Goal: Task Accomplishment & Management: Complete application form

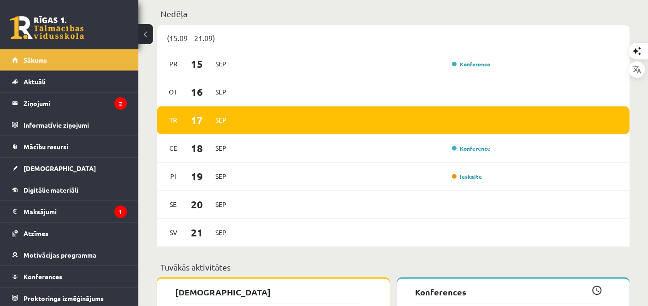
scroll to position [590, 0]
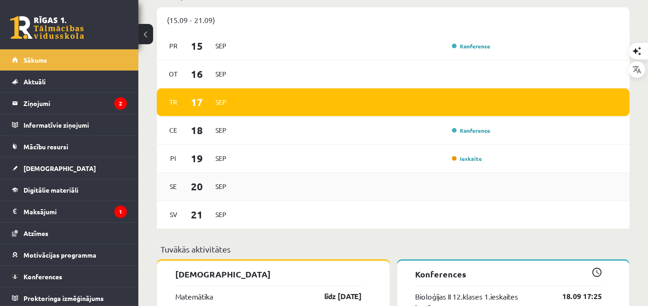
click at [497, 197] on div "[DATE]" at bounding box center [393, 187] width 472 height 28
click at [497, 197] on div "Se 20 Sep" at bounding box center [393, 187] width 472 height 28
click at [64, 159] on link "[DEMOGRAPHIC_DATA]" at bounding box center [69, 168] width 115 height 21
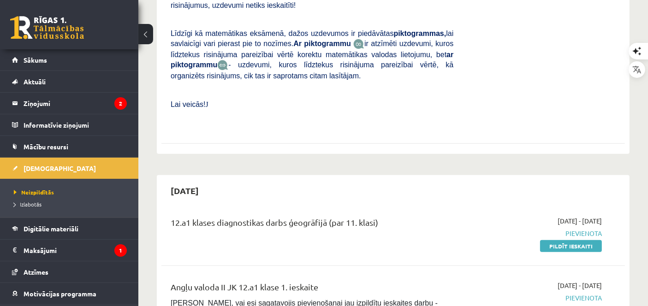
scroll to position [348, 0]
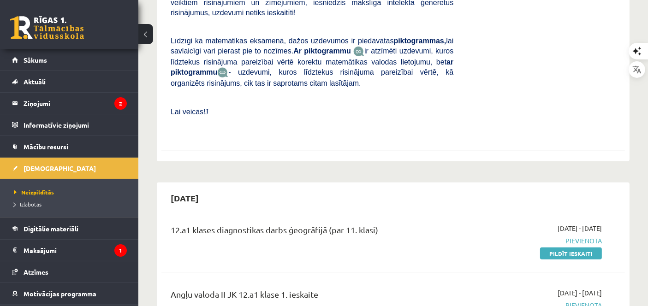
drag, startPoint x: 544, startPoint y: 236, endPoint x: 385, endPoint y: 38, distance: 254.1
click at [544, 247] on link "Pildīt ieskaiti" at bounding box center [571, 253] width 62 height 12
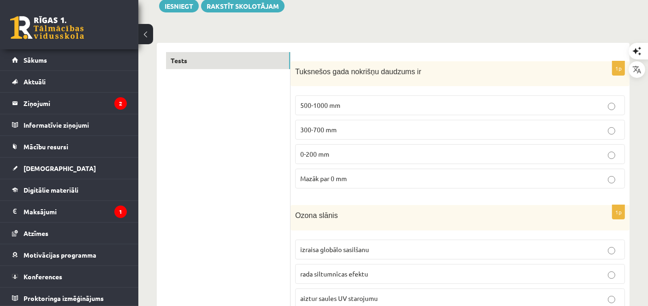
scroll to position [160, 0]
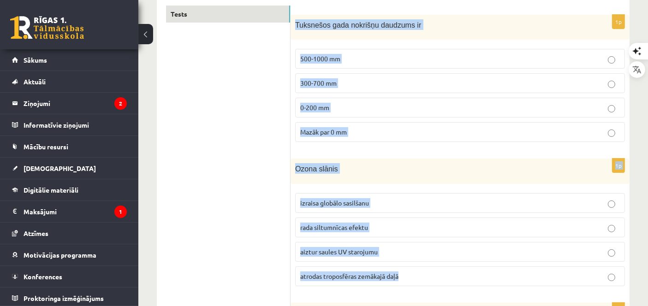
drag, startPoint x: 295, startPoint y: 22, endPoint x: 428, endPoint y: 263, distance: 274.8
copy form "Tuksnešos gada nokrišņu daudzums ir 500-1000 mm 300-700 mm 0-200 mm Mazāk par 0…"
click at [630, 60] on icon "button" at bounding box center [634, 64] width 9 height 9
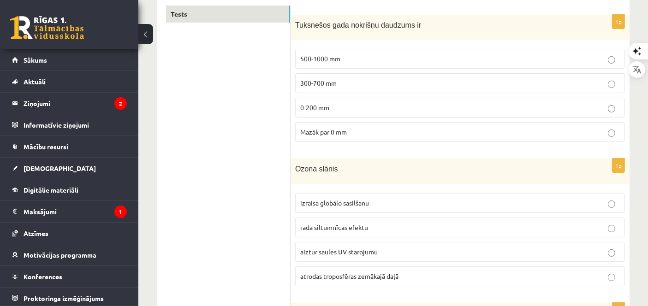
click at [336, 109] on p "0-200 mm" at bounding box center [459, 108] width 319 height 10
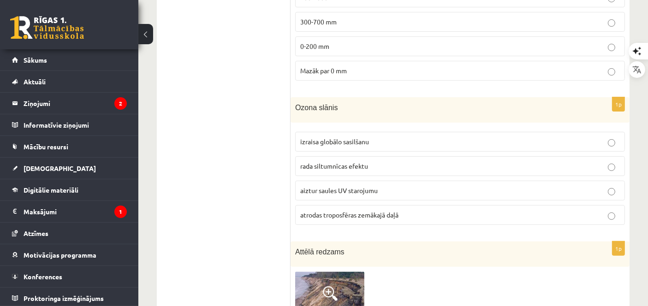
scroll to position [250, 0]
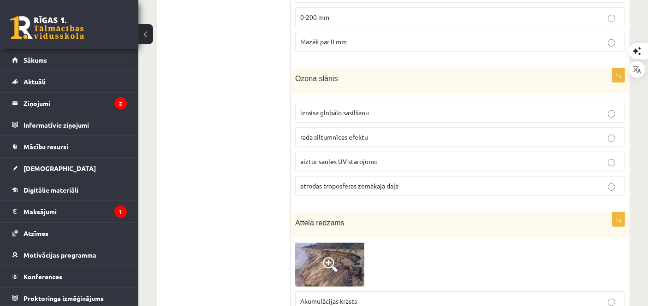
click at [394, 160] on p "aiztur saules UV starojumu" at bounding box center [459, 162] width 319 height 10
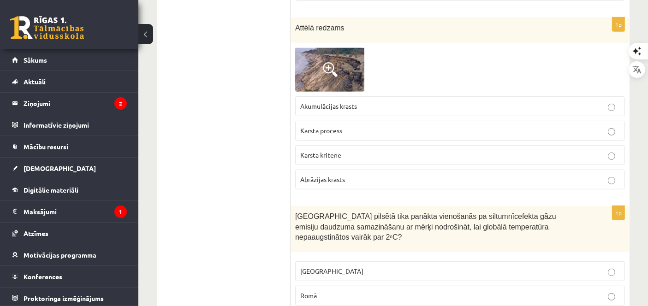
scroll to position [457, 0]
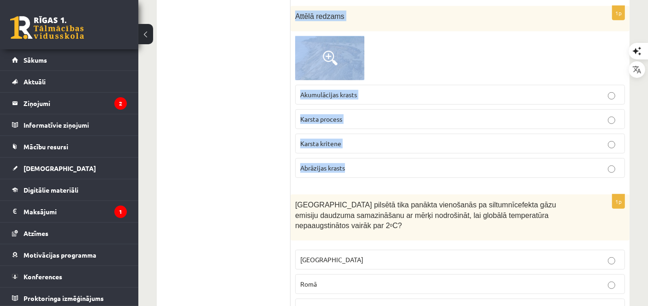
drag, startPoint x: 295, startPoint y: 12, endPoint x: 397, endPoint y: 177, distance: 193.6
click at [397, 177] on div "1p Attēlā redzams Akumulācijas krasts Karsta process Karsta kritene Abrāzijas k…" at bounding box center [459, 95] width 339 height 179
copy div "Attēlā redzams Akumulācijas krasts Karsta process Karsta kritene Abrāzijas kras…"
click at [378, 167] on p "Abrāzijas krasts" at bounding box center [459, 168] width 319 height 10
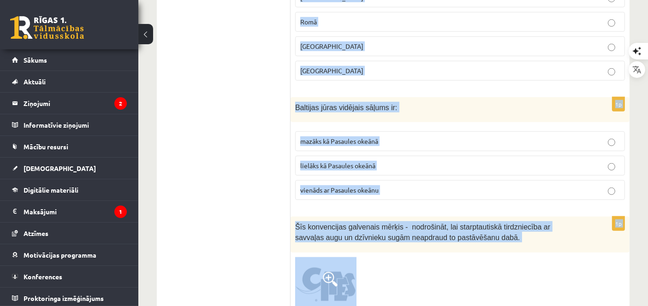
scroll to position [791, 0]
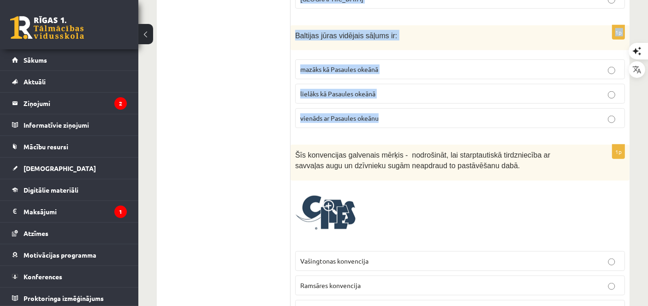
drag, startPoint x: 294, startPoint y: 14, endPoint x: 463, endPoint y: 109, distance: 194.2
copy form "Kurā pilsētā tika panākta vienošanās pa siltumnīcefekta gāzu emisiju daudzuma s…"
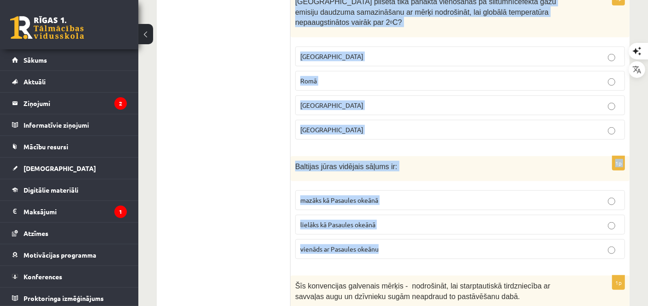
scroll to position [607, 0]
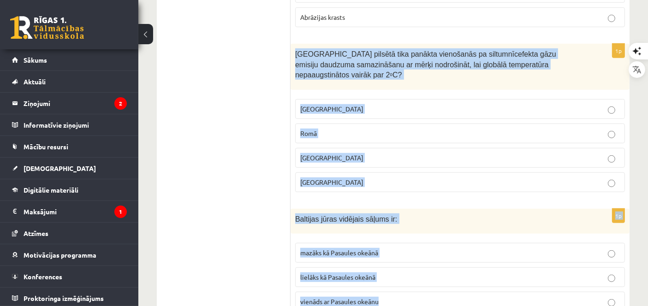
click at [460, 177] on p "Parīzē" at bounding box center [459, 182] width 319 height 10
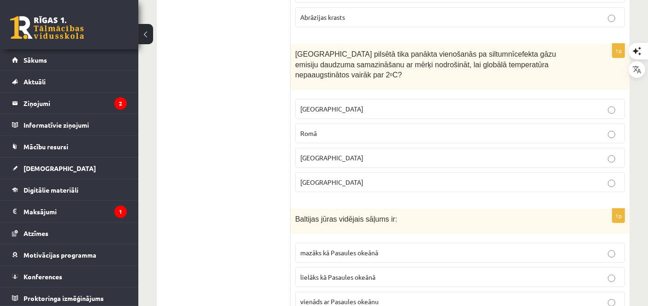
click at [358, 248] on span "mazāks kā Pasaules okeānā" at bounding box center [339, 252] width 78 height 8
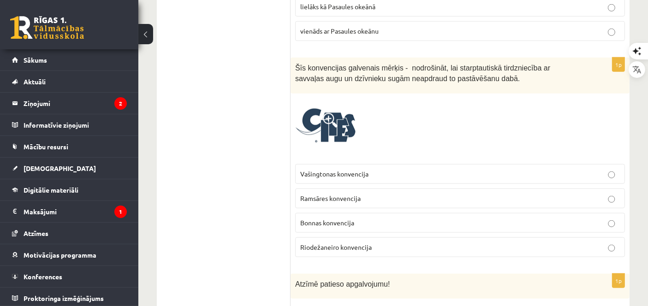
scroll to position [919, 0]
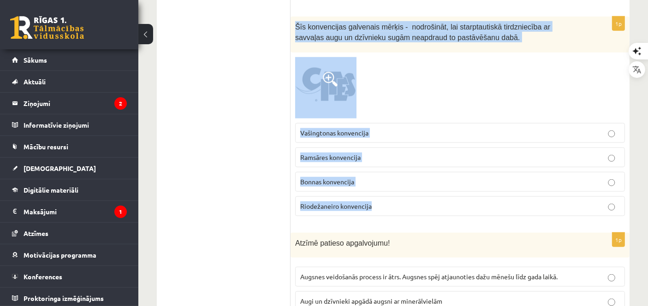
drag, startPoint x: 291, startPoint y: 8, endPoint x: 404, endPoint y: 198, distance: 220.9
click at [404, 198] on div "1p Šīs konvencijas galvenais mērķis - nodrošināt, lai starptautiskā tirdzniecīb…" at bounding box center [459, 120] width 339 height 206
copy div "Šīs konvencijas galvenais mērķis - nodrošināt, lai starptautiskā tirdzniecība a…"
click at [372, 128] on p "Vašingtonas konvencija" at bounding box center [459, 133] width 319 height 10
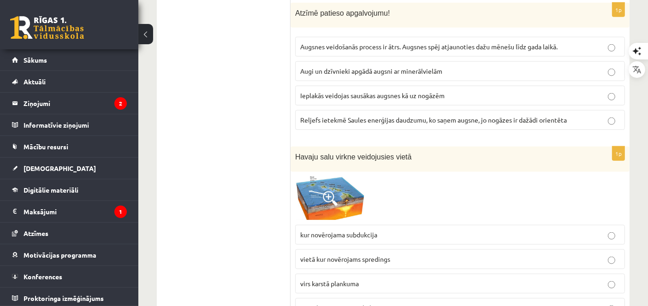
scroll to position [1021, 0]
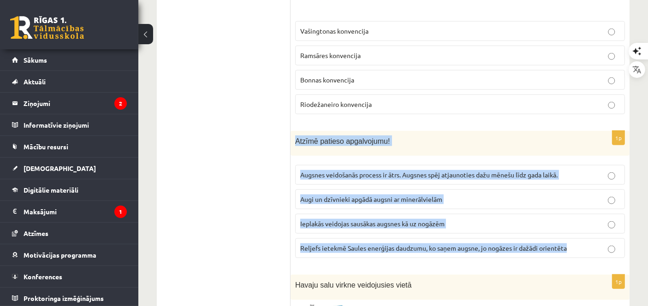
drag, startPoint x: 292, startPoint y: 118, endPoint x: 578, endPoint y: 226, distance: 305.3
click at [578, 226] on div "1p Atzīmē patieso apgalvojumu! Augsnes veidošanās process ir ātrs. Augsnes spēj…" at bounding box center [459, 198] width 339 height 135
copy div "Atzīmē patieso apgalvojumu! Augsnes veidošanās process ir ātrs. Augsnes spēj at…"
click at [327, 244] on span "Reljefs ietekmē Saules enerģijas daudzumu, ko saņem augsne, jo nogāzes ir dažād…" at bounding box center [433, 248] width 266 height 8
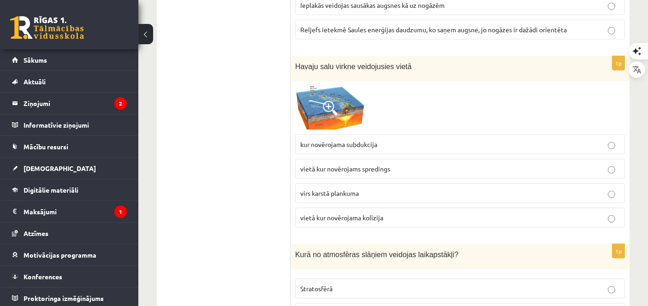
scroll to position [1257, 0]
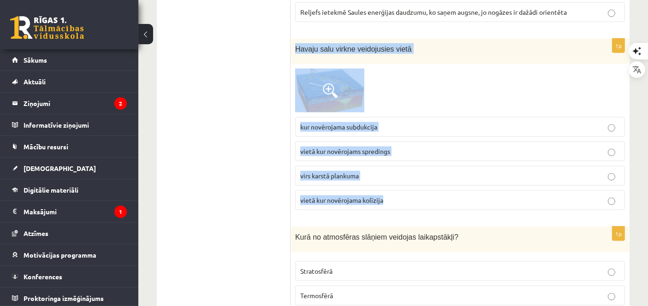
drag, startPoint x: 293, startPoint y: 29, endPoint x: 446, endPoint y: 175, distance: 211.2
click at [446, 175] on div "1p Havaju salu virkne veidojusies vietā kur novērojama subdukcija vietā kur nov…" at bounding box center [459, 128] width 339 height 179
copy div "Havaju salu virkne veidojusies vietā kur novērojama subdukcija vietā kur novēro…"
click at [381, 171] on p "virs karstā plankuma" at bounding box center [459, 176] width 319 height 10
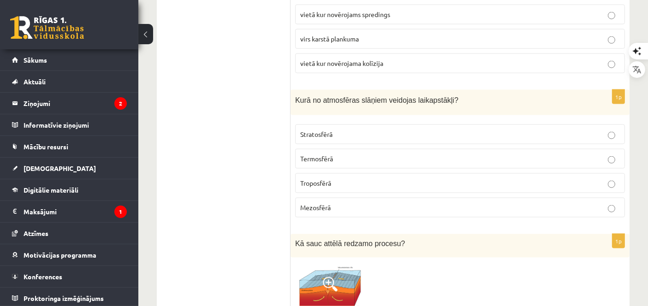
scroll to position [1417, 0]
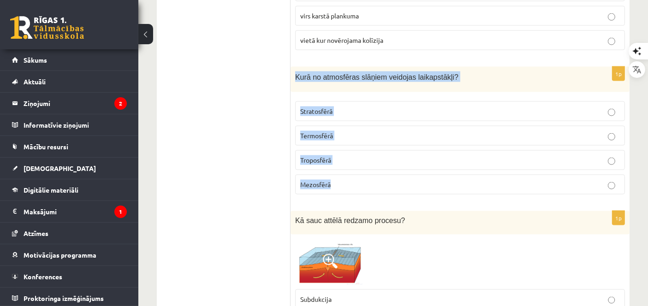
drag, startPoint x: 295, startPoint y: 59, endPoint x: 424, endPoint y: 155, distance: 161.8
click at [424, 155] on div "1p Kurā no atmosfēras slāņiem veidojas laikapstākļi? Stratosfērā Termosfērā Tro…" at bounding box center [459, 134] width 339 height 135
copy div "Kurā no atmosfēras slāņiem veidojas laikapstākļi? Stratosfērā Termosfērā Tropos…"
click at [393, 155] on p "Troposfērā" at bounding box center [459, 160] width 319 height 10
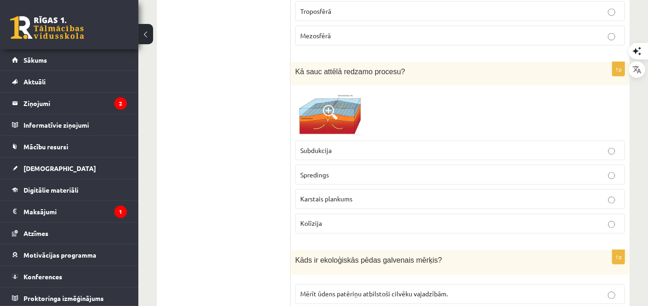
scroll to position [1571, 0]
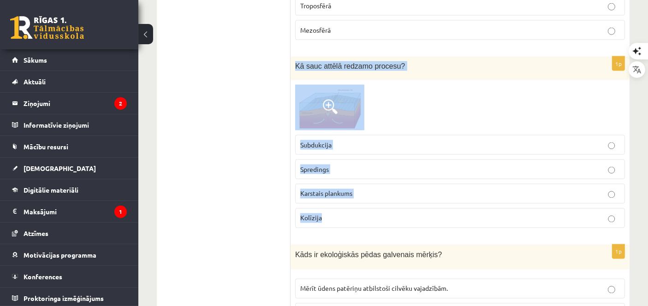
drag, startPoint x: 294, startPoint y: 44, endPoint x: 395, endPoint y: 201, distance: 187.0
click at [395, 201] on div "1p Kā sauc attēlā redzamo procesu? Subdukcija Spredings Karstais plankums Kolīz…" at bounding box center [459, 146] width 339 height 179
copy div "Kā sauc attēlā redzamo procesu? Subdukcija Spredings Karstais plankums Kolīzija"
click at [397, 165] on p "Spredings" at bounding box center [459, 170] width 319 height 10
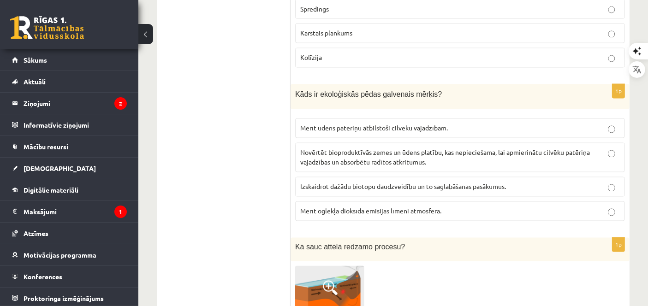
scroll to position [1778, 0]
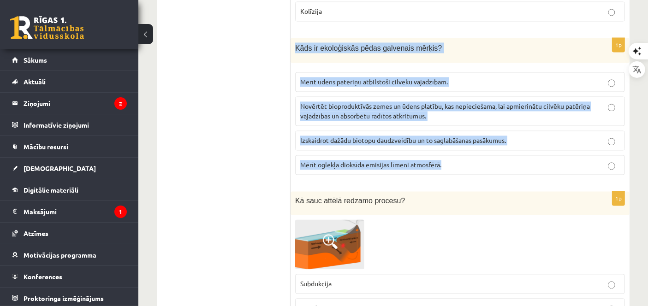
drag, startPoint x: 292, startPoint y: 26, endPoint x: 498, endPoint y: 135, distance: 233.4
click at [498, 135] on div "1p Kāds ir ekoloģiskās pēdas galvenais mērķis? Mērīt ūdens patēriņu atbilstoši …" at bounding box center [459, 110] width 339 height 145
copy div "Kāds ir ekoloģiskās pēdas galvenais mērķis? Mērīt ūdens patēriņu atbilstoši cil…"
click at [371, 102] on span "Novērtēt bioproduktīvās zemes un ūdens platību, kas nepieciešama, lai apmierinā…" at bounding box center [444, 111] width 289 height 18
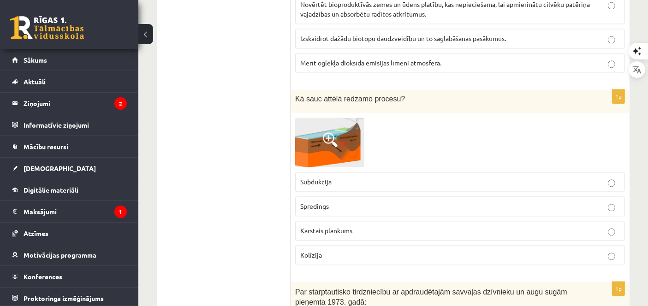
scroll to position [1903, 0]
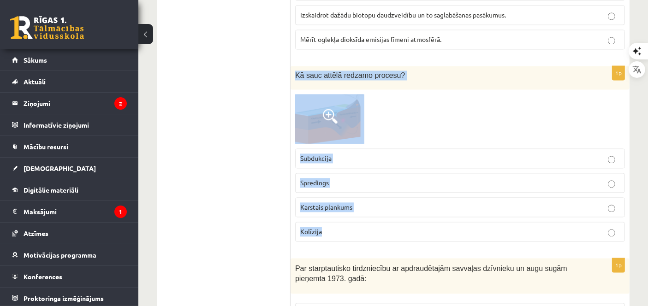
drag, startPoint x: 292, startPoint y: 48, endPoint x: 466, endPoint y: 223, distance: 247.0
click at [466, 223] on div "1p Kā sauc attēlā redzamo procesu? Subdukcija Spredings Karstais plankums Kolīz…" at bounding box center [459, 157] width 339 height 183
copy div "Kā sauc attēlā redzamo procesu? Subdukcija Spredings Karstais plankums Kolīzija"
click at [355, 104] on img at bounding box center [329, 118] width 69 height 49
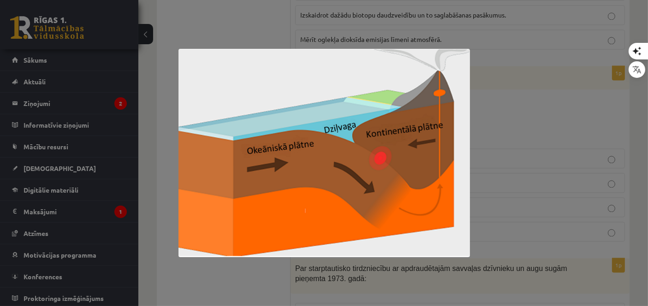
click at [511, 90] on div at bounding box center [324, 153] width 648 height 306
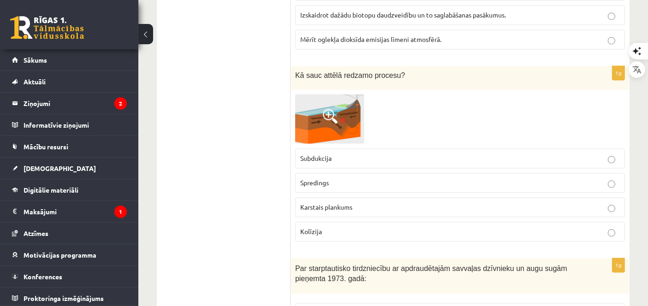
click at [374, 153] on p "Subdukcija" at bounding box center [459, 158] width 319 height 10
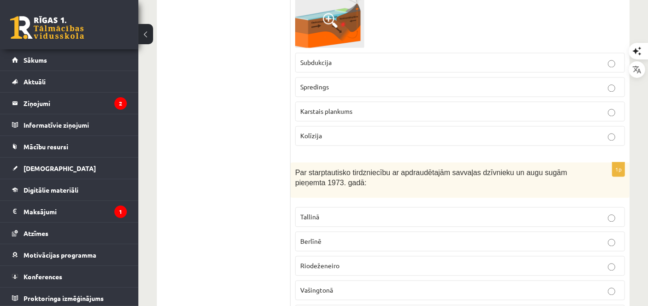
scroll to position [2081, 0]
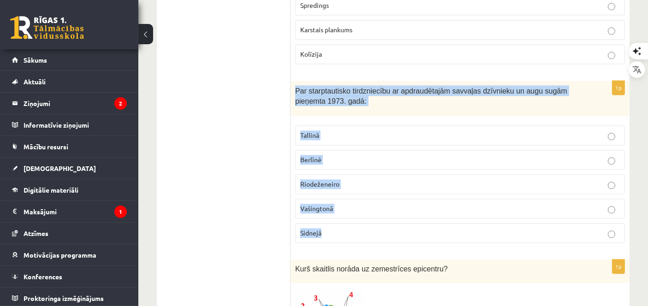
drag, startPoint x: 294, startPoint y: 64, endPoint x: 438, endPoint y: 193, distance: 193.9
click at [438, 193] on div "1p Par starptautisko tirdzniecību ar apdraudētajām savvaļas dzīvnieku un augu s…" at bounding box center [459, 166] width 339 height 170
click at [351, 204] on p "Vašingtonā" at bounding box center [459, 209] width 319 height 10
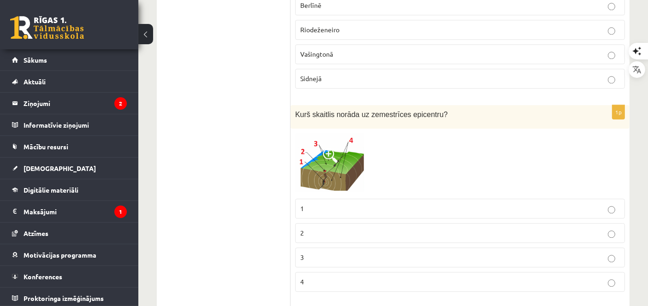
scroll to position [2218, 0]
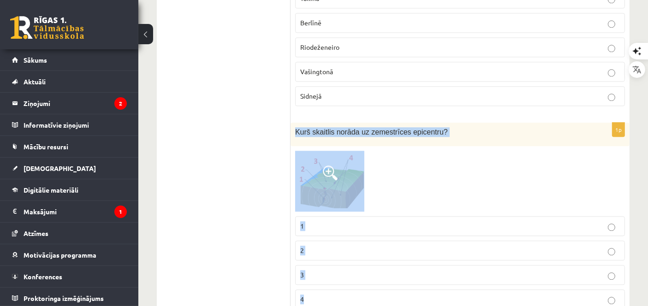
drag, startPoint x: 293, startPoint y: 105, endPoint x: 437, endPoint y: 262, distance: 213.0
click at [437, 262] on div "1p Kurš skaitlis norāda uz zemestrīces epicentru? 1 2 3 4" at bounding box center [459, 220] width 339 height 194
click at [382, 270] on p "3" at bounding box center [459, 275] width 319 height 10
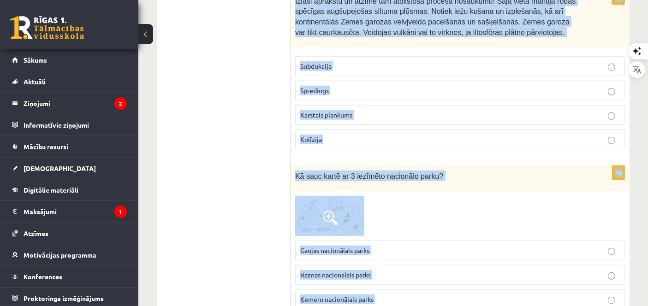
scroll to position [4248, 0]
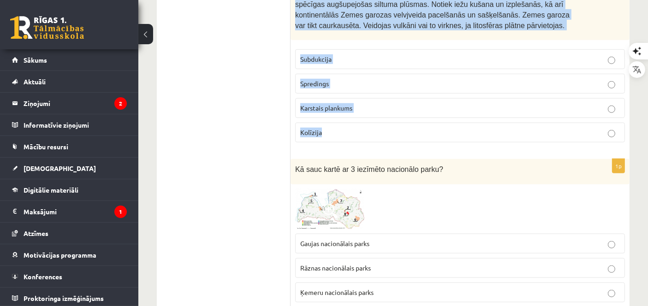
drag, startPoint x: 292, startPoint y: 54, endPoint x: 453, endPoint y: 99, distance: 166.9
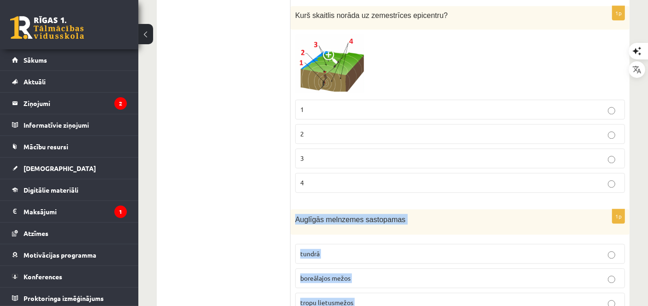
scroll to position [2462, 0]
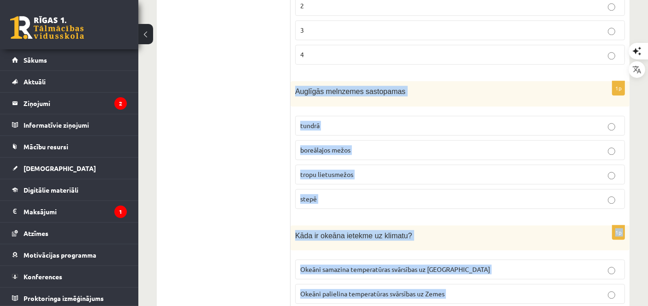
click at [637, 135] on div "12.a1 klases diagnosticējošais darbs ģeogrāfijā par 11. klases mācību vielu , B…" at bounding box center [392, 30] width 509 height 4915
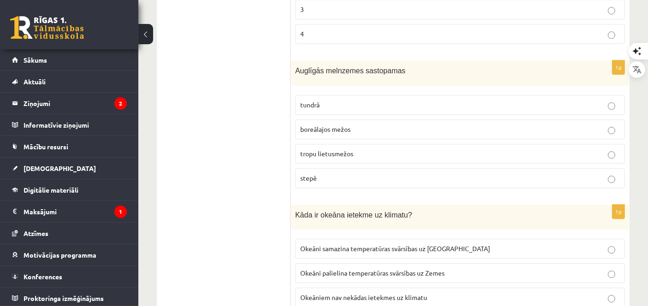
scroll to position [2500, 0]
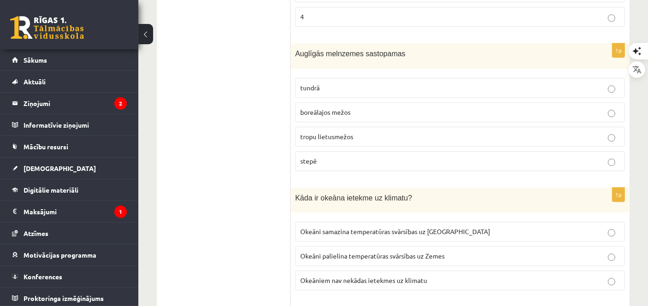
click at [402, 156] on p "stepē" at bounding box center [459, 161] width 319 height 10
click at [392, 222] on label "Okeāni samazina temperatūras svārsības uz Zemes" at bounding box center [460, 232] width 330 height 20
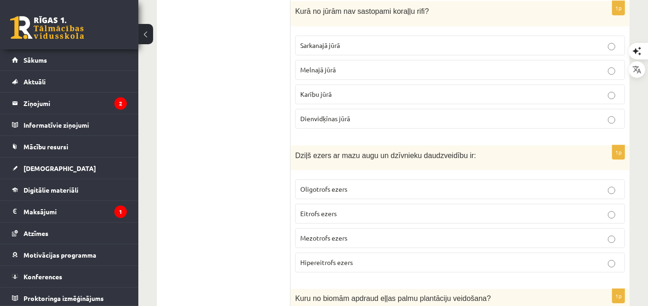
scroll to position [2818, 0]
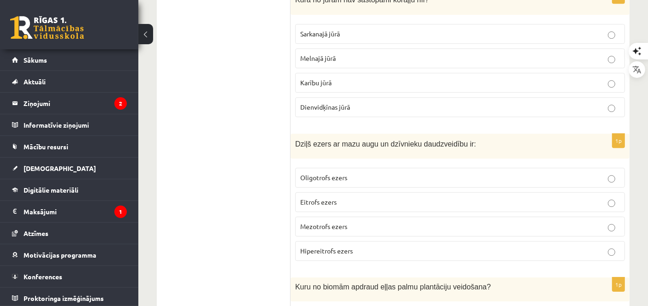
click at [346, 168] on label "Oligotrofs ezers" at bounding box center [460, 178] width 330 height 20
click at [348, 53] on p "Melnajā jūrā" at bounding box center [459, 58] width 319 height 10
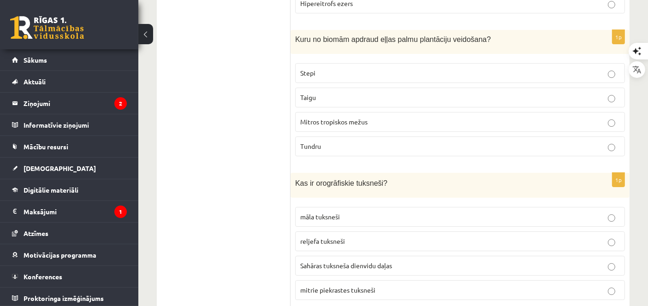
scroll to position [3077, 0]
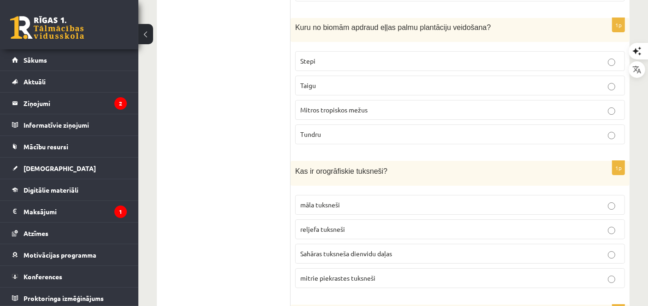
click at [400, 224] on p "reljefa tuksneši" at bounding box center [459, 229] width 319 height 10
click at [385, 100] on label "Mitros tropiskos mežus" at bounding box center [460, 110] width 330 height 20
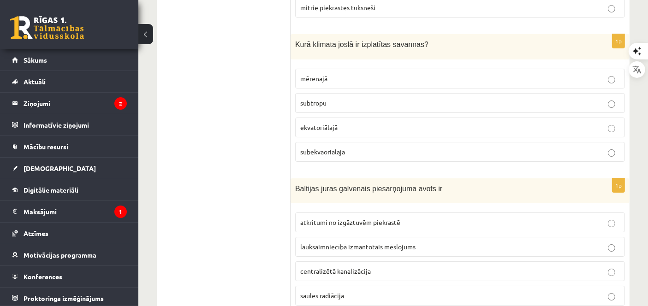
scroll to position [3359, 0]
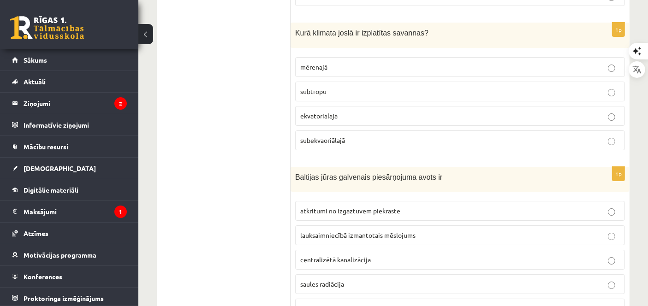
click at [378, 231] on span "lauksaimniecībā izmantotais mēslojums" at bounding box center [357, 235] width 115 height 8
click at [349, 135] on p "subekvaoriālajā" at bounding box center [459, 140] width 319 height 10
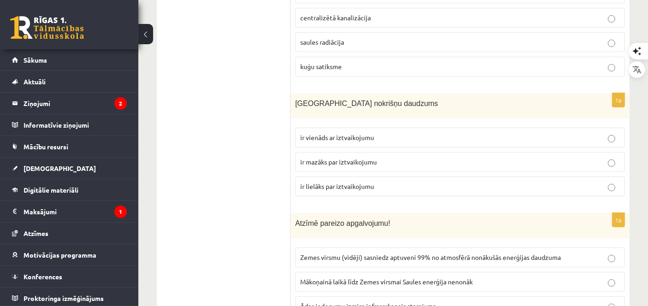
scroll to position [3677, 0]
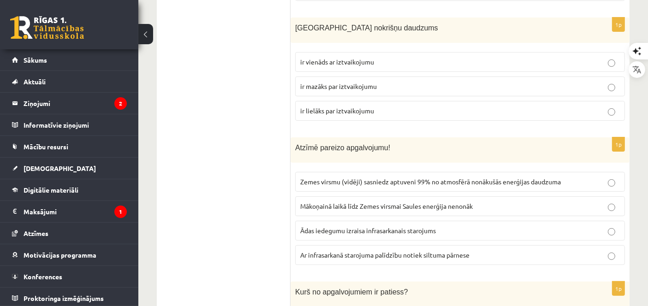
click at [355, 101] on label "ir lielāks par iztvaikojumu" at bounding box center [460, 111] width 330 height 20
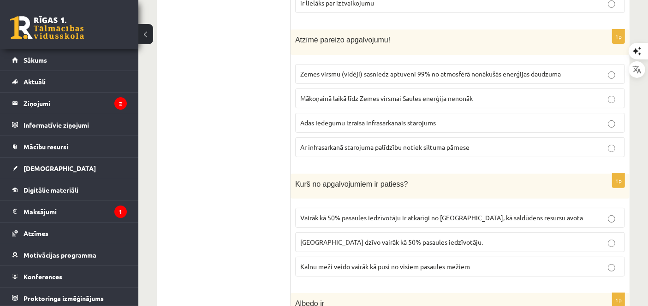
scroll to position [3808, 0]
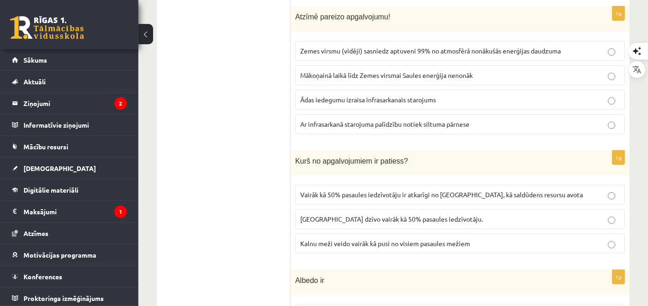
click at [316, 190] on span "Vairāk kā 50% pasaules iedzīvotāju ir atkarīgi no kalniem, kā saldūdens resursu…" at bounding box center [441, 194] width 283 height 8
click at [365, 120] on span "Ar infrasarkanā starojuma palīdzību notiek siltuma pārnese" at bounding box center [384, 124] width 169 height 8
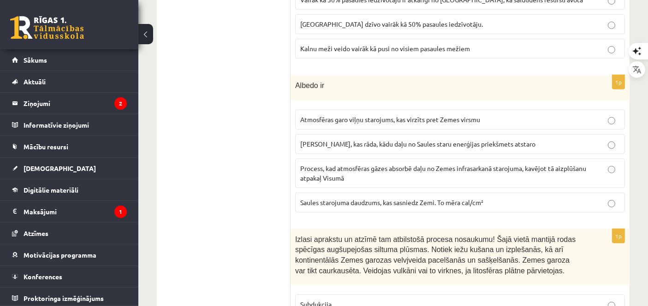
scroll to position [4020, 0]
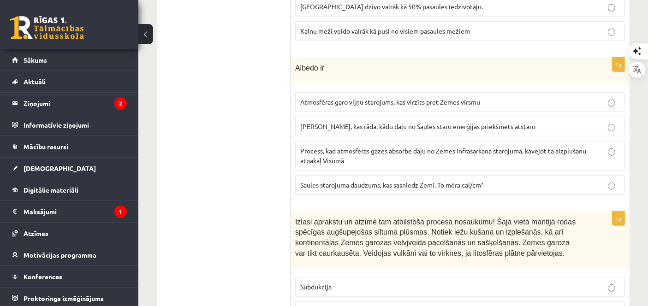
click at [333, 117] on label "Skaitlis, kas rāda, kādu daļu no Saules staru enerģijas priekšmets atstaro" at bounding box center [460, 127] width 330 height 20
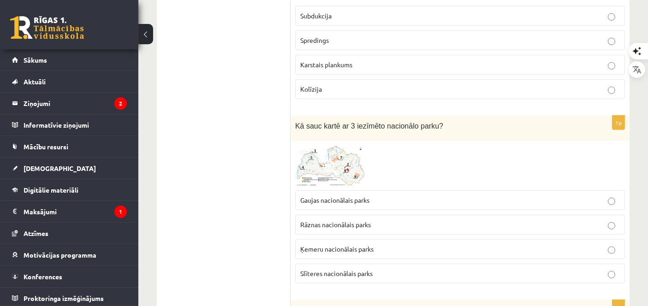
scroll to position [4309, 0]
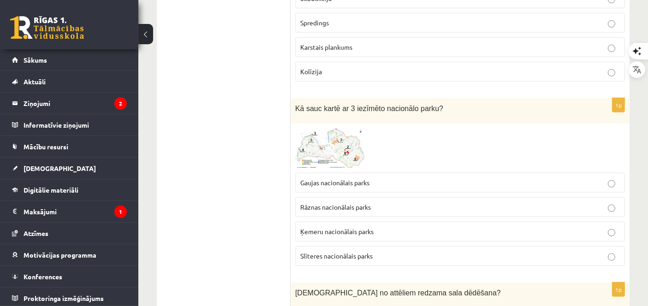
click at [362, 128] on img at bounding box center [329, 148] width 69 height 41
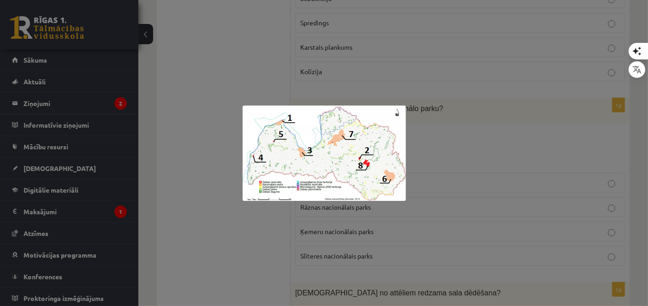
click at [390, 72] on div at bounding box center [324, 153] width 648 height 306
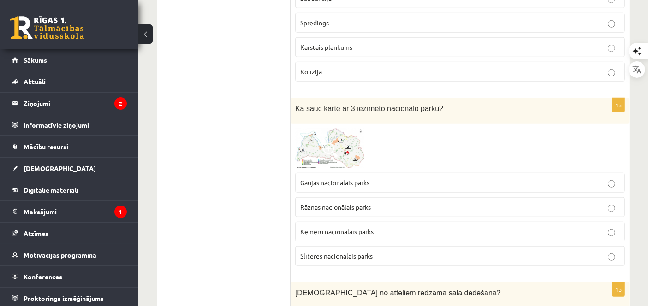
click at [336, 227] on span "Ķemeru nacionālais parks" at bounding box center [336, 231] width 73 height 8
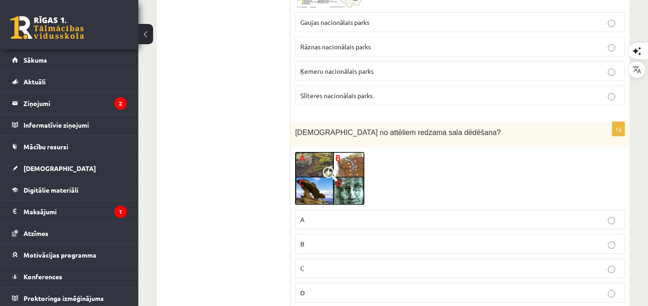
scroll to position [4481, 0]
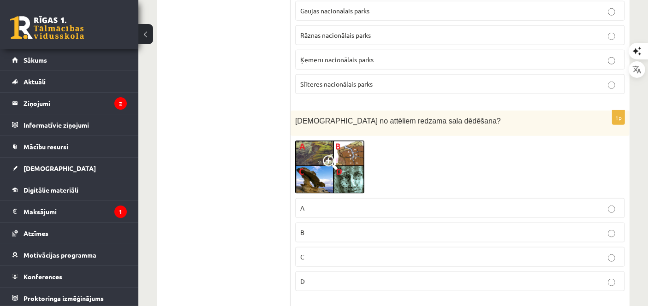
click at [353, 141] on img at bounding box center [329, 167] width 69 height 53
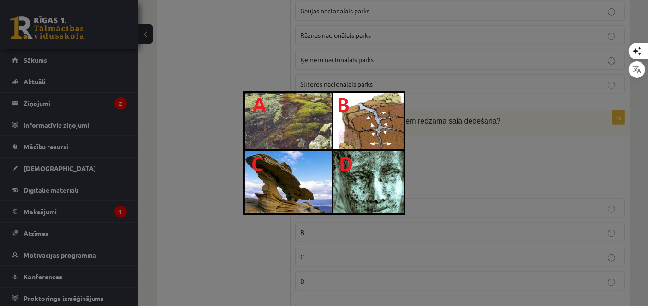
click at [491, 138] on div at bounding box center [324, 153] width 648 height 306
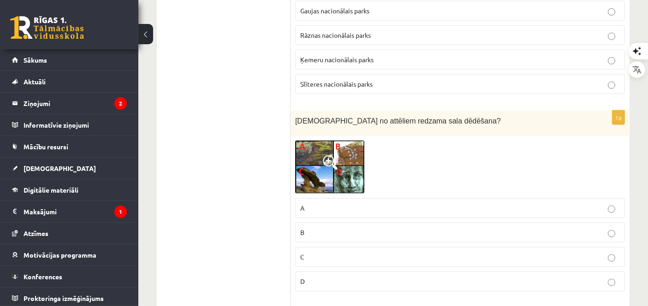
click at [323, 203] on p "A" at bounding box center [459, 208] width 319 height 10
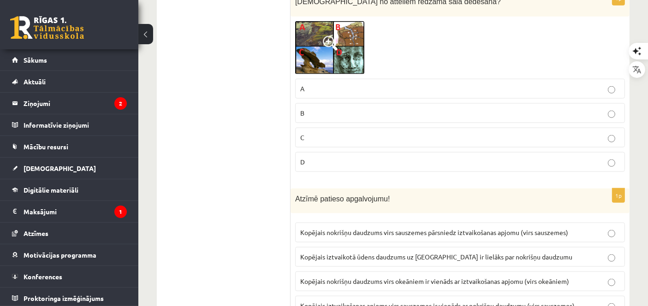
scroll to position [4601, 0]
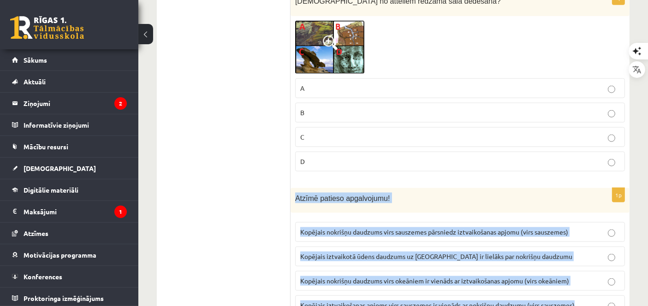
drag, startPoint x: 295, startPoint y: 154, endPoint x: 603, endPoint y: 259, distance: 325.6
click at [603, 259] on div "1p Atzīmē patieso apgalvojumu! Kopējais nokrišņu daudzums virs sauszemes pārsni…" at bounding box center [459, 255] width 339 height 135
click at [350, 228] on span "Kopējais nokrišņu daudzums virs sauszemes pārsniedz iztvaikošanas apjomu (virs …" at bounding box center [434, 232] width 268 height 8
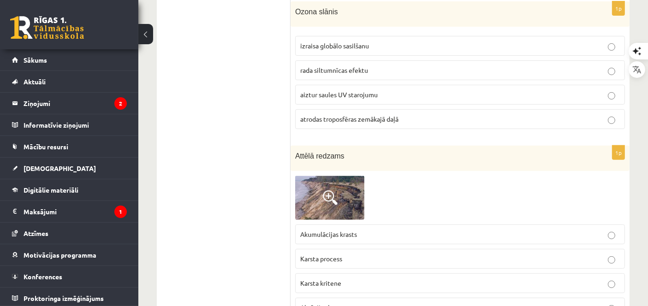
scroll to position [0, 0]
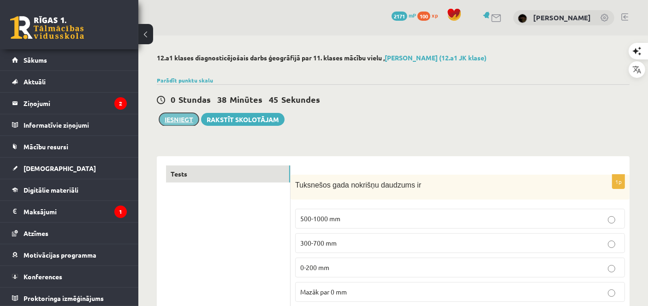
click at [171, 114] on button "Iesniegt" at bounding box center [179, 119] width 40 height 13
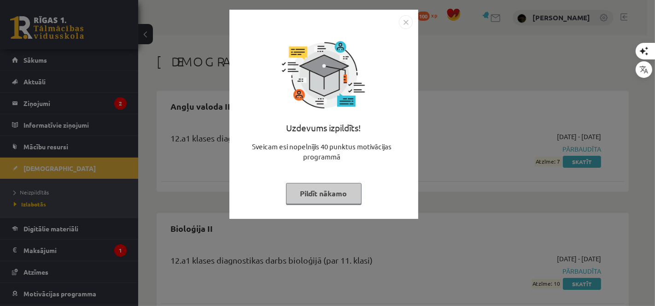
click at [337, 205] on div "Uzdevums izpildīts! Sveicam esi nopelnījis 40 punktus motivācijas programmā Pil…" at bounding box center [324, 121] width 178 height 184
click at [336, 202] on button "Pildīt nākamo" at bounding box center [324, 193] width 76 height 21
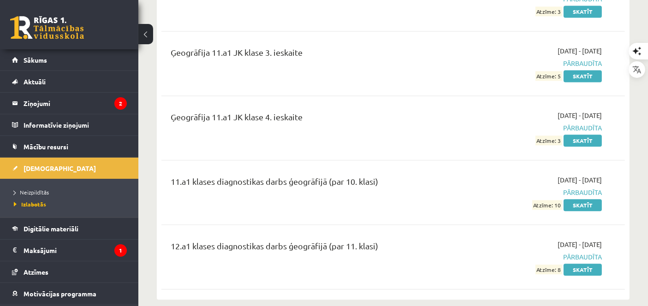
scroll to position [2099, 0]
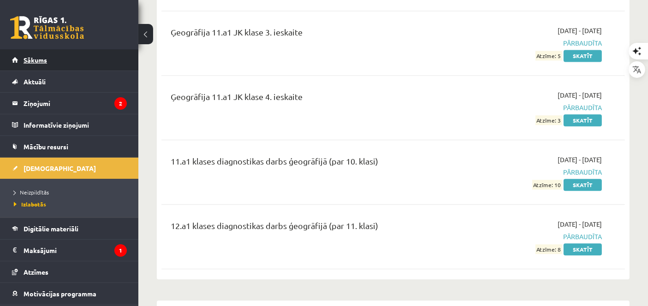
click at [93, 57] on link "Sākums" at bounding box center [69, 59] width 115 height 21
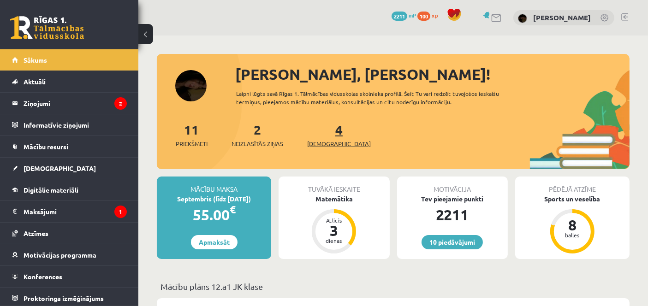
click at [325, 126] on link "4 Ieskaites" at bounding box center [339, 134] width 64 height 27
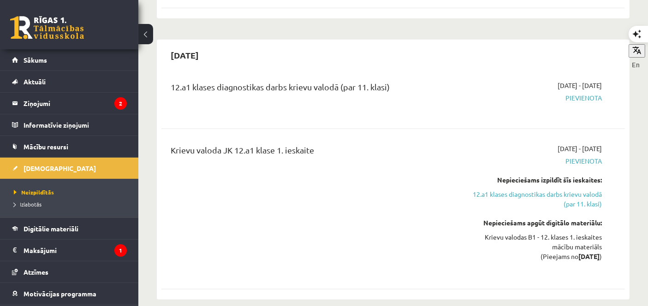
scroll to position [951, 0]
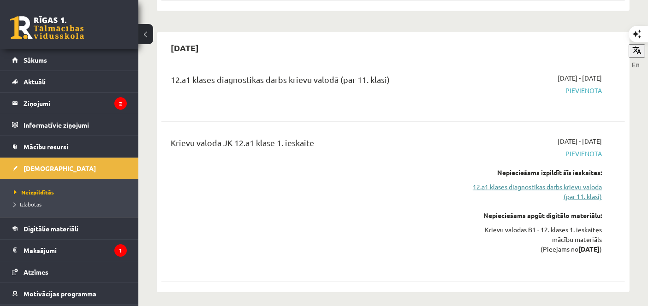
click at [584, 182] on link "12.a1 klases diagnostikas darbs krievu valodā (par 11. klasi)" at bounding box center [534, 191] width 135 height 19
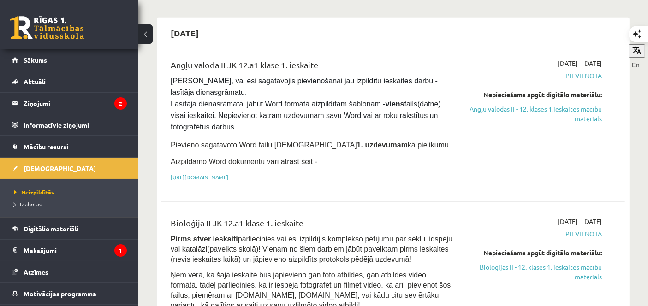
scroll to position [483, 0]
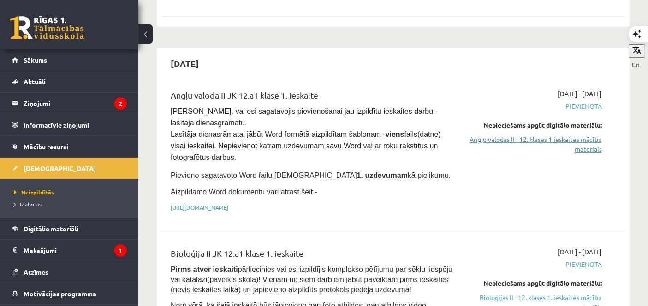
click at [587, 135] on link "Angļu valodas II - 12. klases 1.ieskaites mācību materiāls" at bounding box center [534, 144] width 135 height 19
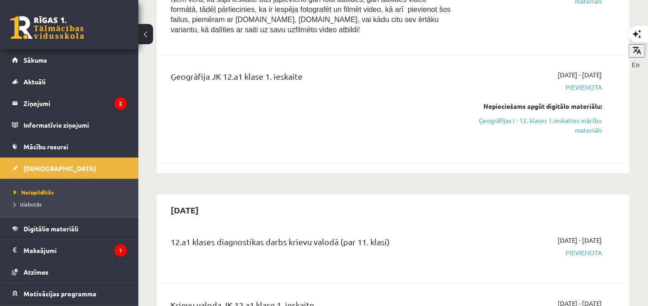
scroll to position [834, 0]
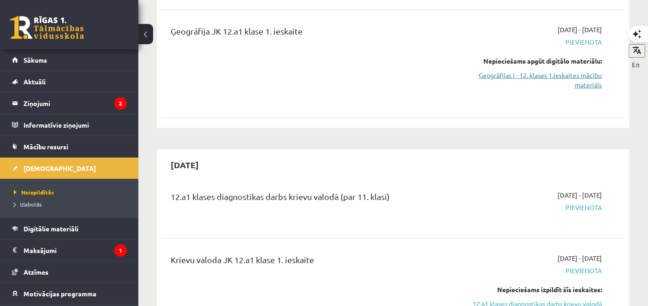
click at [589, 71] on link "Ģeogrāfijas I - 12. klases 1.ieskaites mācību materiāls" at bounding box center [534, 80] width 135 height 19
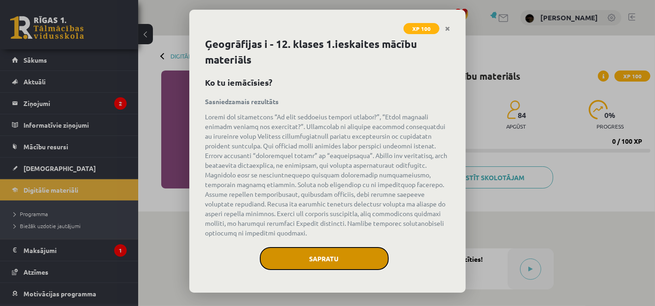
click at [363, 253] on button "Sapratu" at bounding box center [324, 258] width 129 height 23
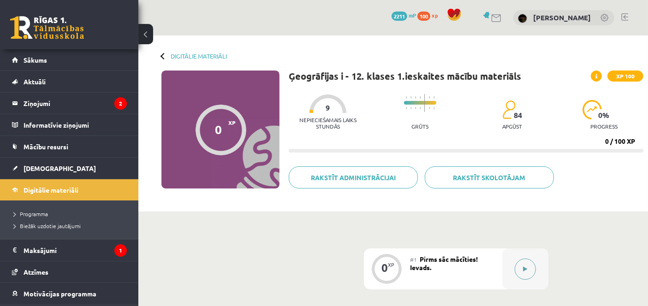
click at [533, 264] on button at bounding box center [524, 269] width 21 height 21
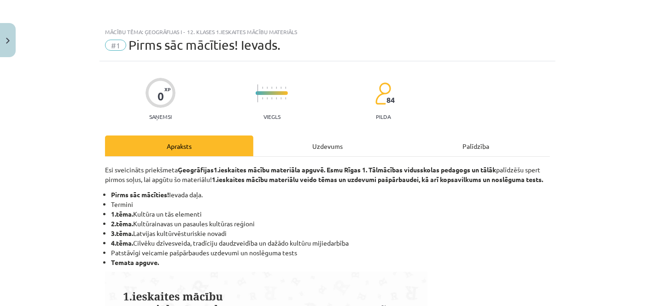
click at [324, 140] on div "Uzdevums" at bounding box center [327, 145] width 148 height 21
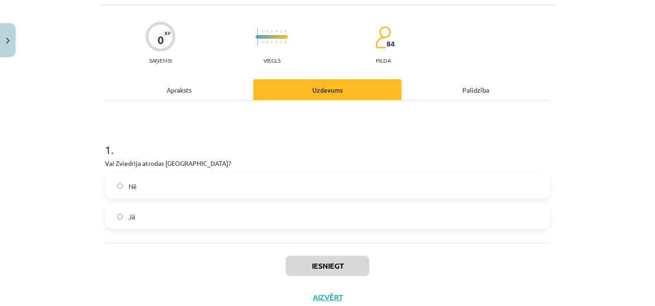
scroll to position [59, 0]
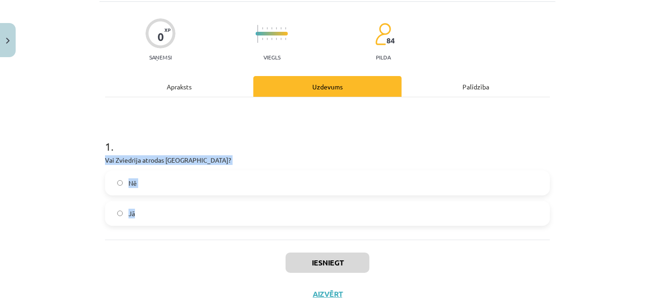
drag, startPoint x: 84, startPoint y: 158, endPoint x: 295, endPoint y: 202, distance: 216.2
click at [295, 202] on div "Mācību tēma: Ģeogrāfijas i - 12. klases 1.ieskaites mācību materiāls #1 Pirms s…" at bounding box center [327, 153] width 655 height 306
copy div "Vai Zviedrija atrodas [GEOGRAPHIC_DATA]? Nē Jā"
click at [217, 216] on label "Jā" at bounding box center [327, 213] width 443 height 23
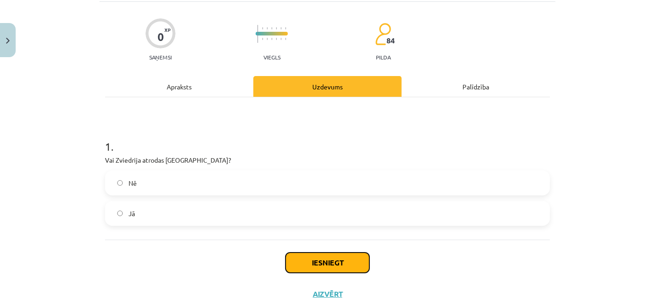
click at [321, 264] on button "Iesniegt" at bounding box center [328, 263] width 84 height 20
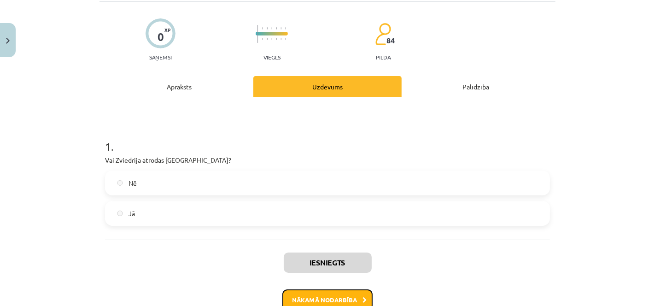
click at [339, 295] on button "Nākamā nodarbība" at bounding box center [328, 299] width 90 height 21
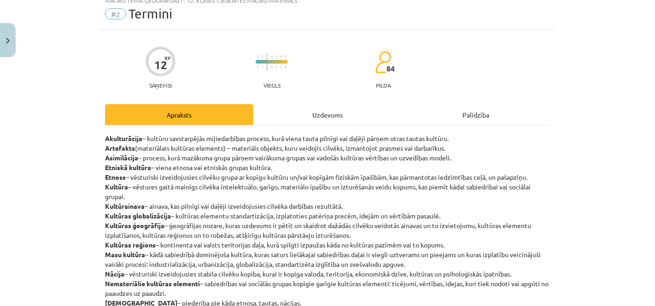
scroll to position [23, 0]
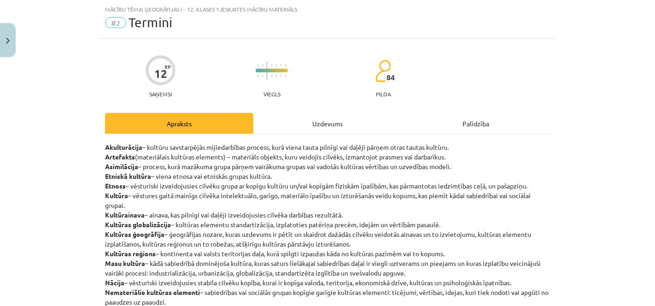
click at [357, 124] on div "Uzdevums" at bounding box center [327, 123] width 148 height 21
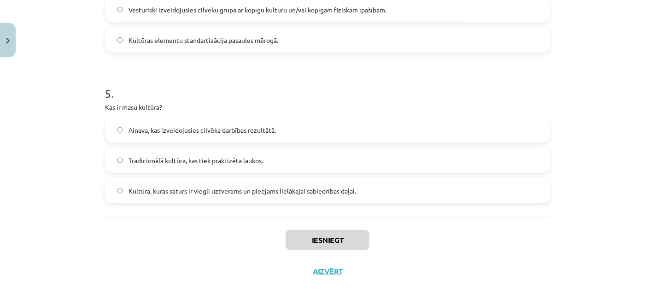
scroll to position [719, 0]
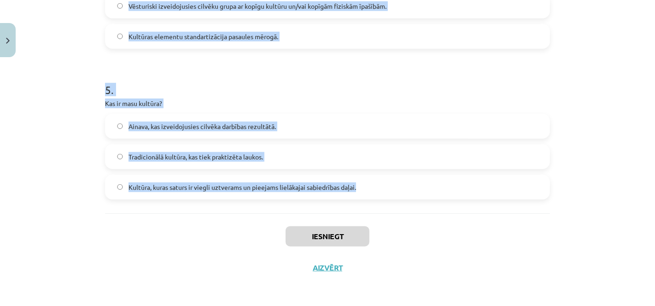
drag, startPoint x: 97, startPoint y: 195, endPoint x: 385, endPoint y: 190, distance: 288.1
copy form "Ko nozīmē termins "kultūras globalizācija"? Vēsturiski izveidojusies cilvēku gr…"
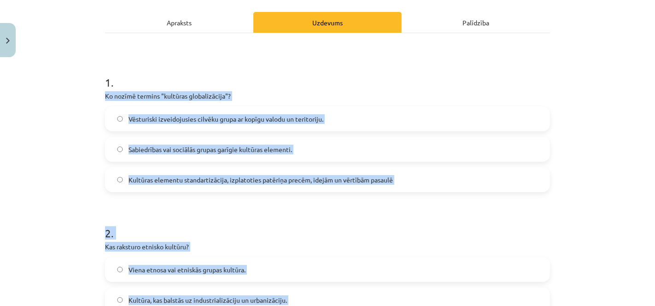
scroll to position [119, 0]
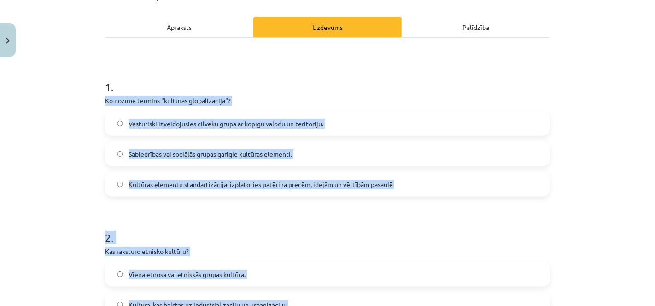
click at [252, 193] on label "Kultūras elementu standartizācija, izplatoties patēriņa precēm, idejām un vērtī…" at bounding box center [327, 184] width 443 height 23
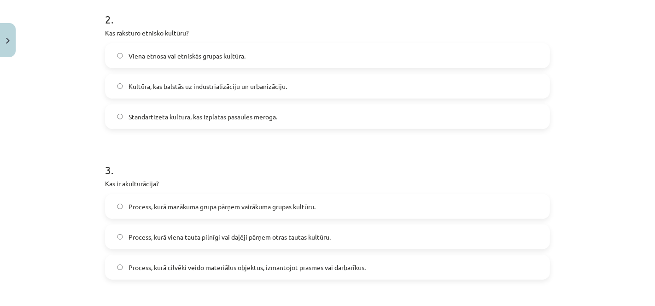
scroll to position [342, 0]
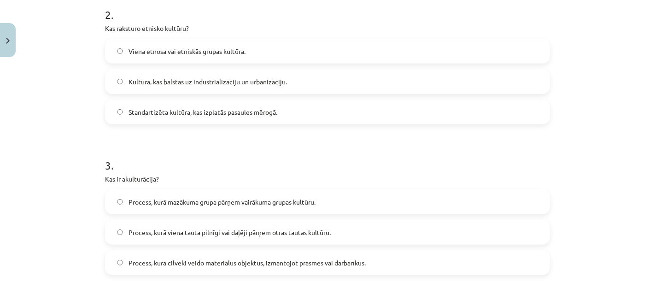
click at [171, 48] on span "Viena etnosa vai etniskās grupas kultūra." at bounding box center [187, 52] width 117 height 10
click at [331, 235] on label "Process, kurā viena tauta pilnīgi vai daļēji pārņem otras tautas kultūru." at bounding box center [327, 232] width 443 height 23
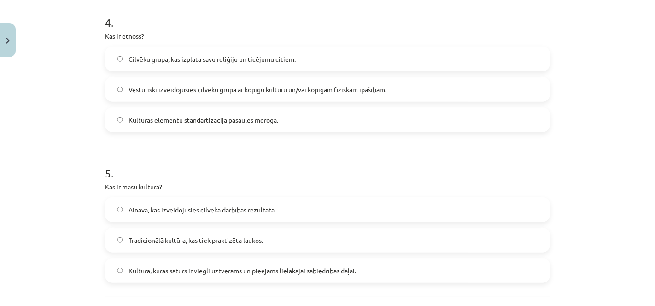
scroll to position [640, 0]
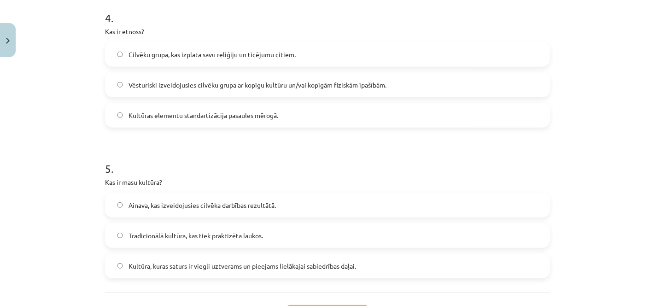
click at [239, 82] on span "Vēsturiski izveidojusies cilvēku grupa ar kopīgu kultūru un/vai kopīgām fiziskā…" at bounding box center [258, 85] width 258 height 10
click at [184, 261] on span "Kultūra, kuras saturs ir viegli uztverams un pieejams lielākajai sabiedrības da…" at bounding box center [243, 266] width 228 height 10
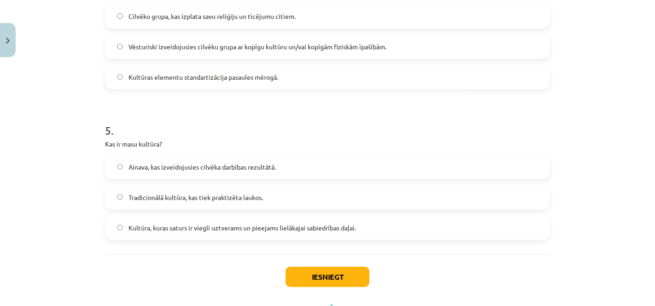
scroll to position [719, 0]
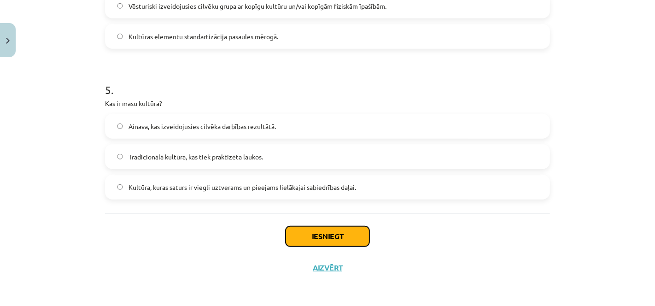
click at [326, 233] on button "Iesniegt" at bounding box center [328, 236] width 84 height 20
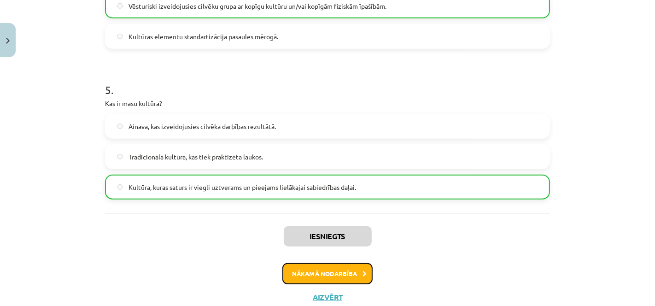
click at [344, 264] on button "Nākamā nodarbība" at bounding box center [328, 273] width 90 height 21
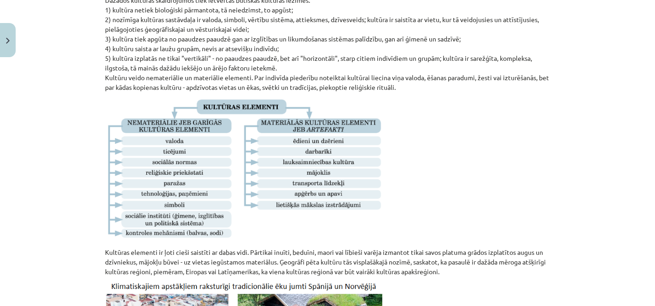
scroll to position [23, 0]
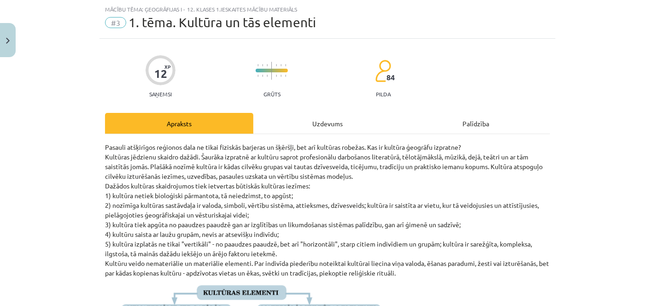
click at [293, 121] on div "Uzdevums" at bounding box center [327, 123] width 148 height 21
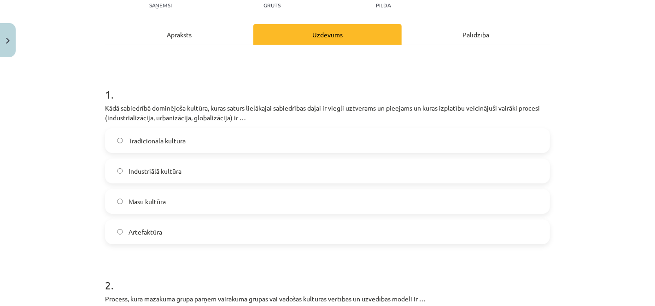
scroll to position [145, 0]
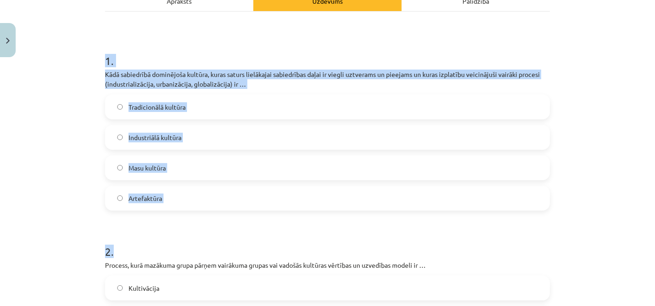
drag, startPoint x: 100, startPoint y: 56, endPoint x: 275, endPoint y: 214, distance: 235.6
click at [13, 122] on div "Mācību tēma: Ģeogrāfijas i - 12. klases 1.ieskaites mācību materiāls #3 1. tēma…" at bounding box center [327, 153] width 655 height 306
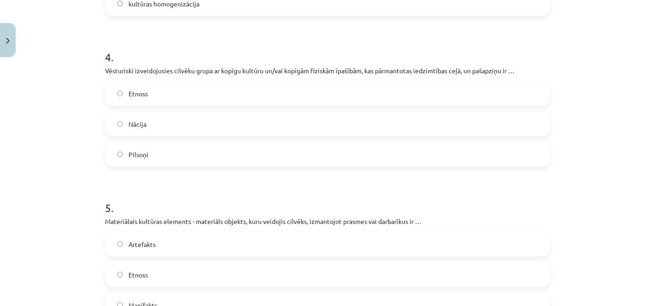
scroll to position [820, 0]
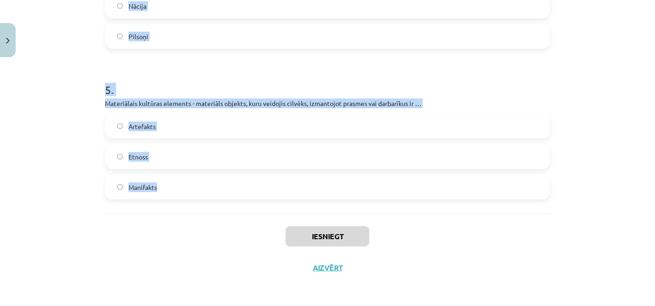
drag, startPoint x: 92, startPoint y: 50, endPoint x: 279, endPoint y: 186, distance: 230.7
click at [279, 186] on div "Mācību tēma: Ģeogrāfijas i - 12. klases 1.ieskaites mācību materiāls #3 1. tēma…" at bounding box center [327, 153] width 655 height 306
copy form "1 . Kādā sabiedrībā dominējoša kultūra, kuras saturs lielākajai sabiedrības daļ…"
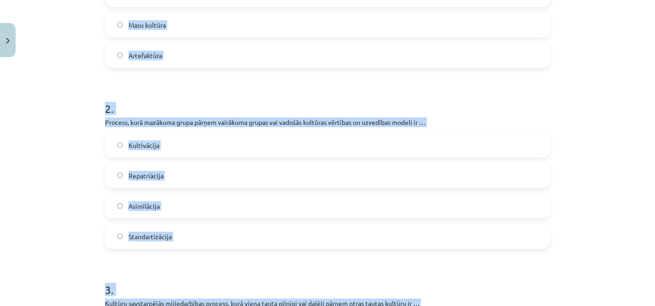
scroll to position [284, 0]
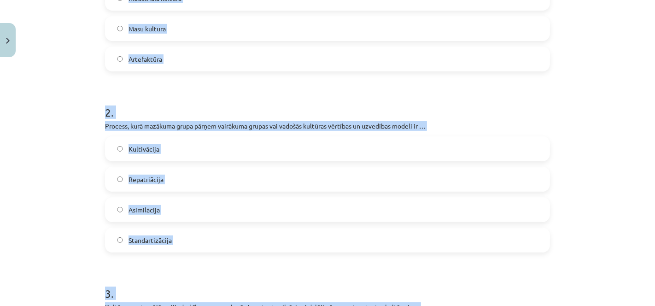
click at [509, 23] on label "Masu kultūra" at bounding box center [327, 28] width 443 height 23
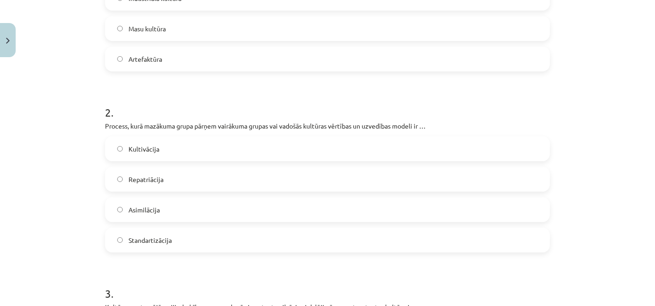
click at [276, 210] on label "Asimilācija" at bounding box center [327, 209] width 443 height 23
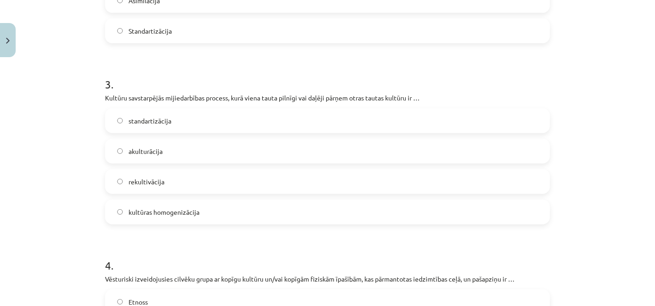
scroll to position [495, 0]
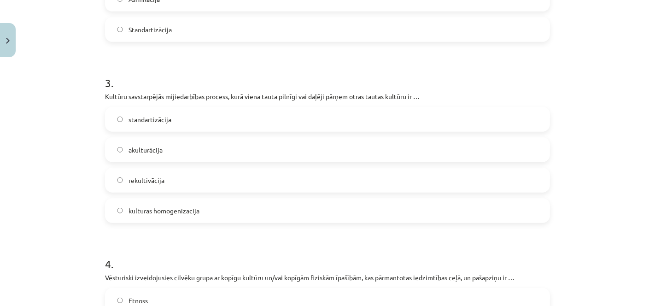
click at [397, 135] on div "standartizācija akulturācija rekultivācija kultūras homogenizācija" at bounding box center [327, 165] width 445 height 116
click at [439, 144] on label "akulturācija" at bounding box center [327, 149] width 443 height 23
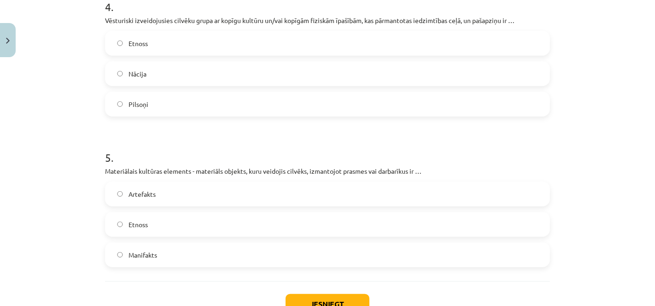
scroll to position [784, 0]
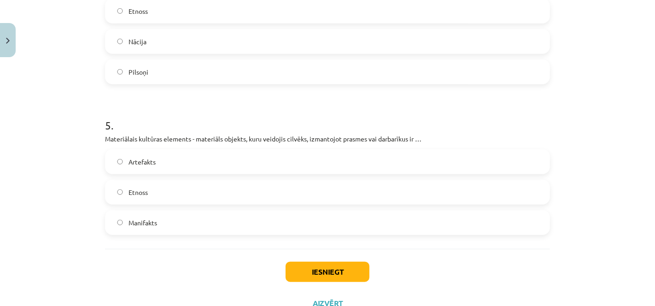
click at [152, 15] on label "Etnoss" at bounding box center [327, 11] width 443 height 23
click at [176, 164] on label "Artefakts" at bounding box center [327, 161] width 443 height 23
click at [333, 279] on button "Iesniegt" at bounding box center [328, 272] width 84 height 20
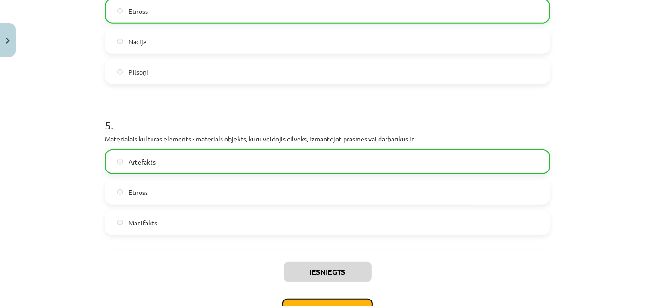
click at [340, 299] on button "Nākamā nodarbība" at bounding box center [328, 309] width 90 height 21
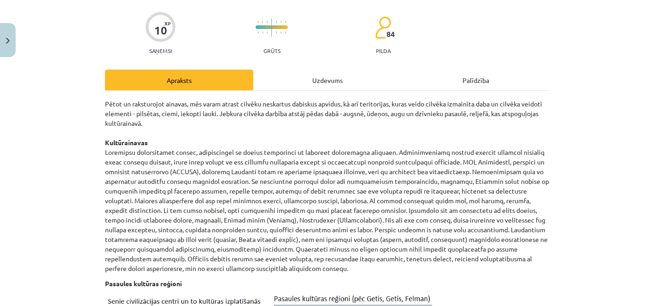
scroll to position [23, 0]
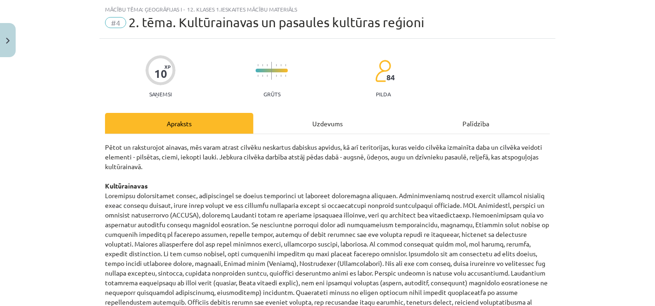
click at [336, 125] on div "Uzdevums" at bounding box center [327, 123] width 148 height 21
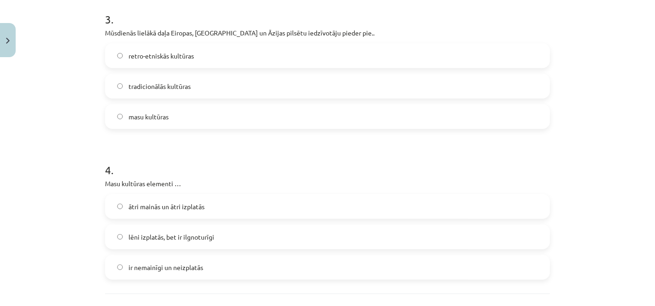
scroll to position [629, 0]
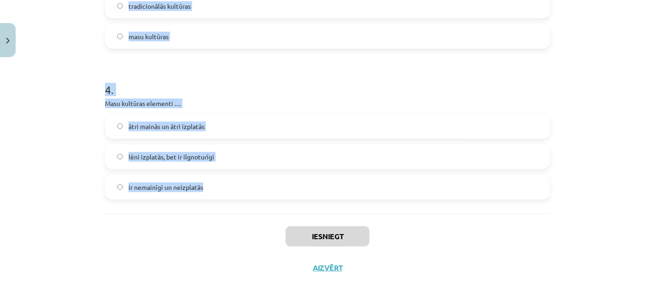
drag, startPoint x: 98, startPoint y: 197, endPoint x: 363, endPoint y: 178, distance: 265.7
copy form "Atzīmē artefaktus! valoda un sociālās normas apģērbs un apavi paražas un ticēju…"
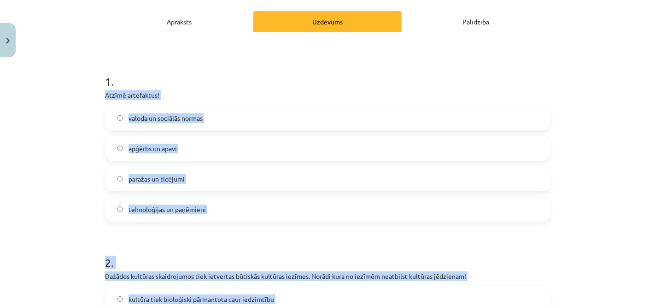
scroll to position [121, 0]
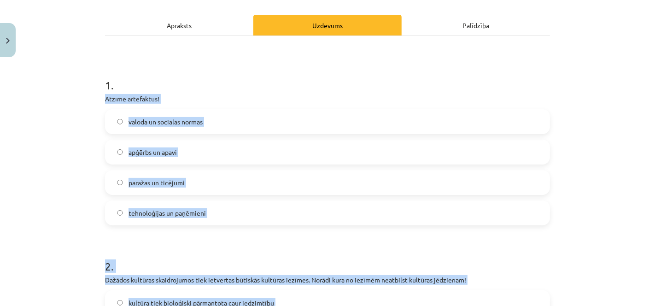
click at [240, 207] on label "tehnoloģijas un paņēmieni" at bounding box center [327, 212] width 443 height 23
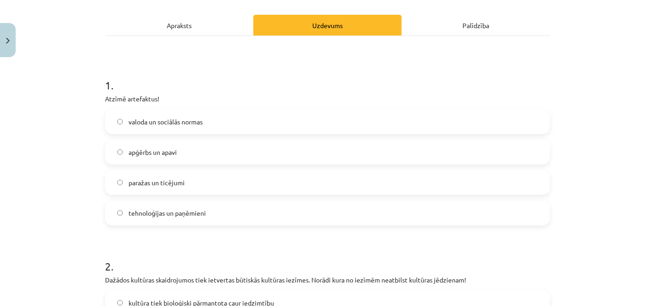
click at [211, 148] on label "apģērbs un apavi" at bounding box center [327, 152] width 443 height 23
click at [192, 208] on span "tehnoloģijas un paņēmieni" at bounding box center [167, 213] width 77 height 10
click at [193, 171] on label "paražas un ticējumi" at bounding box center [327, 182] width 443 height 23
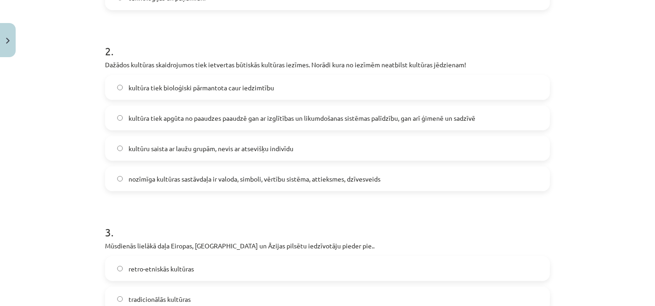
scroll to position [337, 0]
click at [237, 83] on span "kultūra tiek bioloģiski pārmantota caur iedzimtību" at bounding box center [202, 87] width 146 height 10
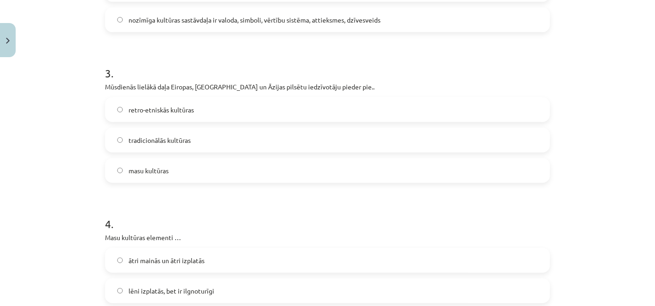
scroll to position [492, 0]
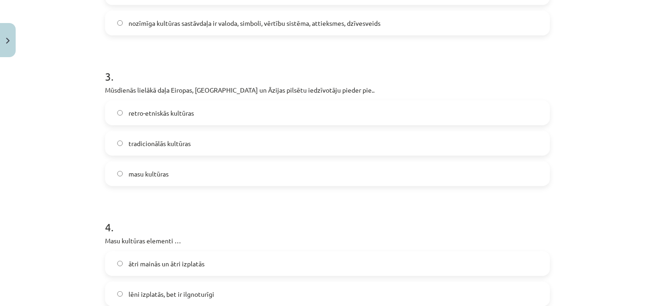
click at [231, 177] on label "masu kultūras" at bounding box center [327, 173] width 443 height 23
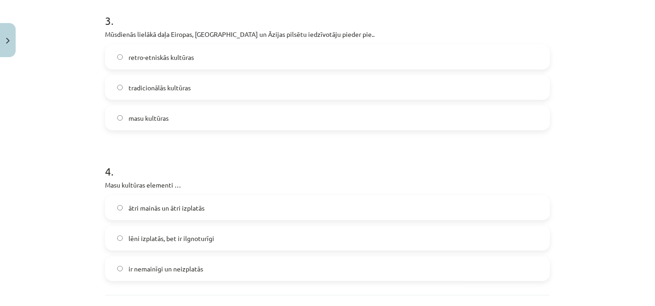
scroll to position [554, 0]
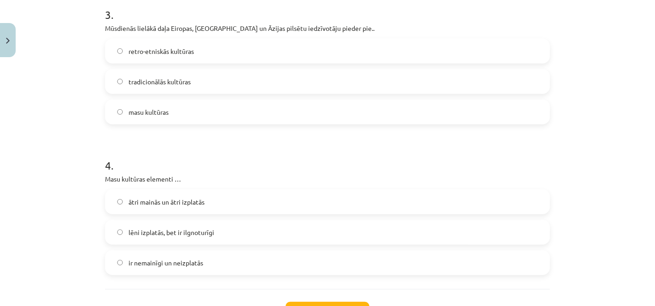
click at [213, 203] on label "ātri mainās un ātri izplatās" at bounding box center [327, 201] width 443 height 23
click at [349, 304] on button "Iesniegt" at bounding box center [328, 312] width 84 height 20
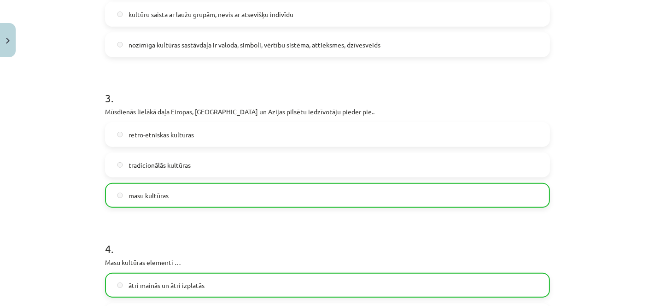
scroll to position [658, 0]
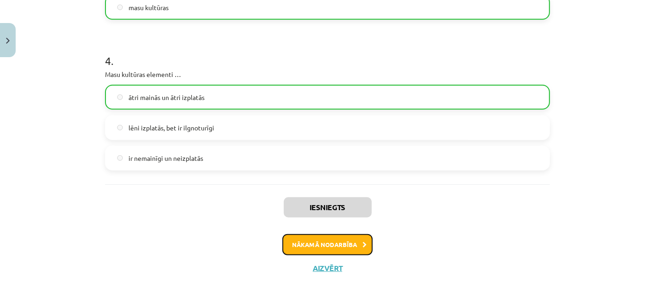
click at [346, 238] on button "Nākamā nodarbība" at bounding box center [328, 244] width 90 height 21
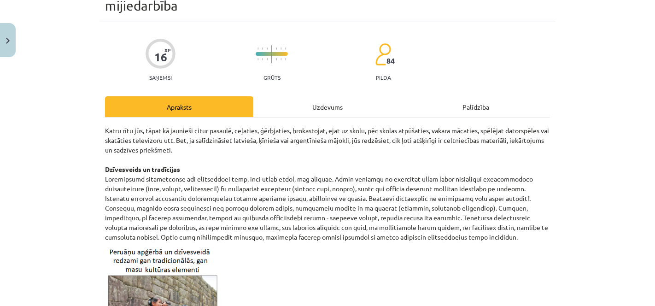
scroll to position [23, 0]
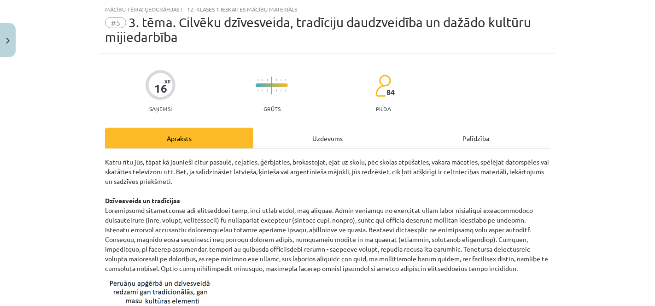
click at [303, 143] on div "Uzdevums" at bounding box center [327, 138] width 148 height 21
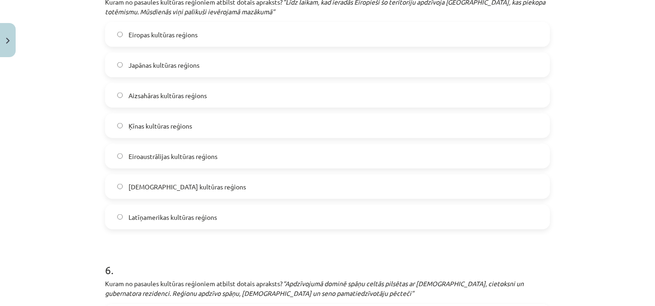
scroll to position [1520, 0]
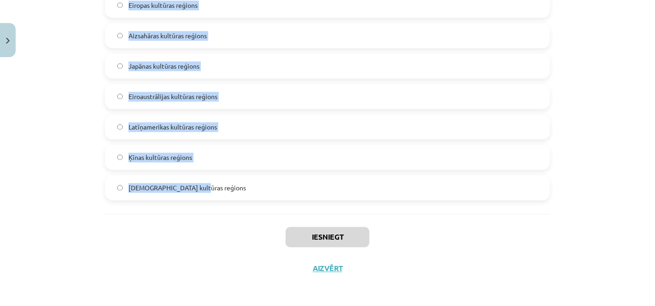
drag, startPoint x: 97, startPoint y: 207, endPoint x: 299, endPoint y: 177, distance: 204.1
copy form "Kurā Latvijas vēsturiskajā novadā tradicionālie ēdieni ir skābputra un sklandra…"
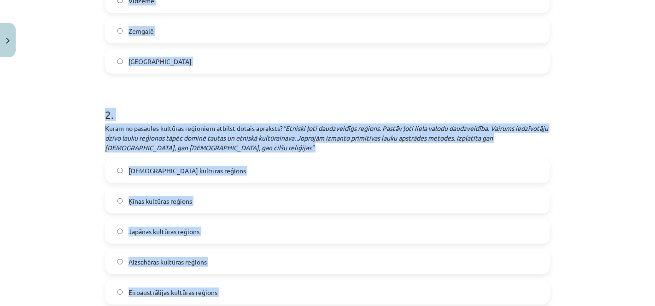
scroll to position [306, 0]
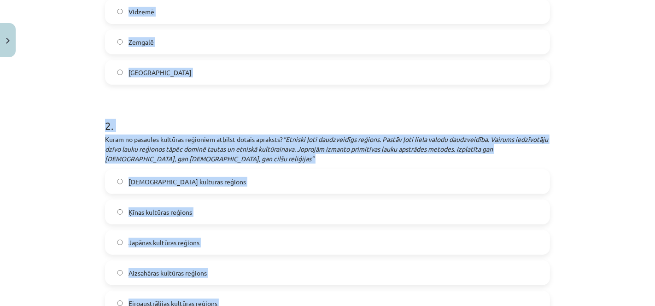
click at [366, 267] on label "Aizsahāras kultūras reģions" at bounding box center [327, 272] width 443 height 23
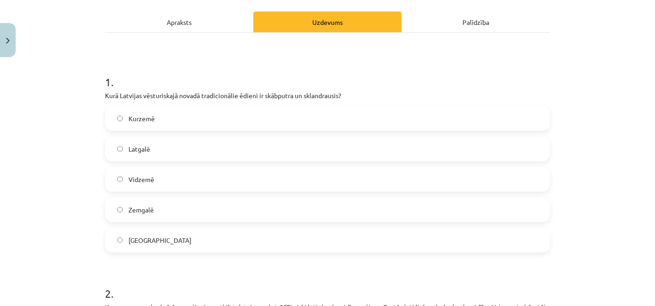
scroll to position [132, 0]
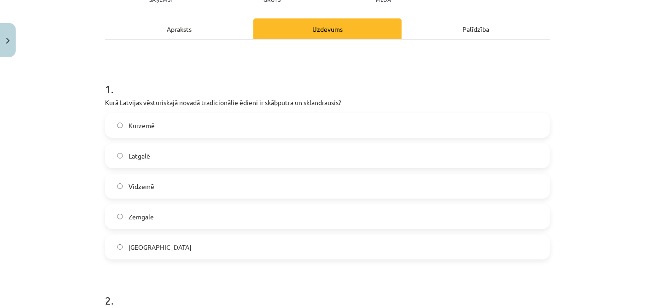
click at [370, 114] on label "Kurzemē" at bounding box center [327, 125] width 443 height 23
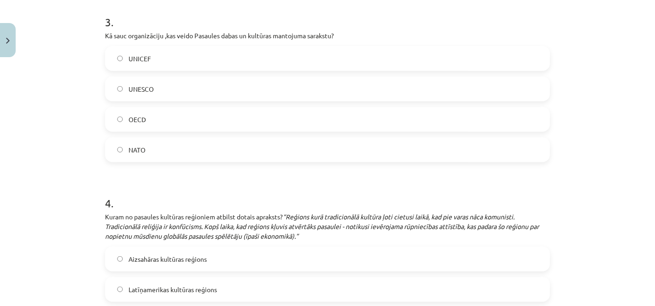
scroll to position [707, 0]
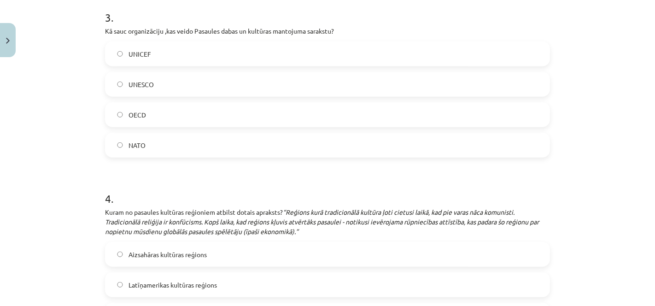
click at [166, 75] on label "UNESCO" at bounding box center [327, 84] width 443 height 23
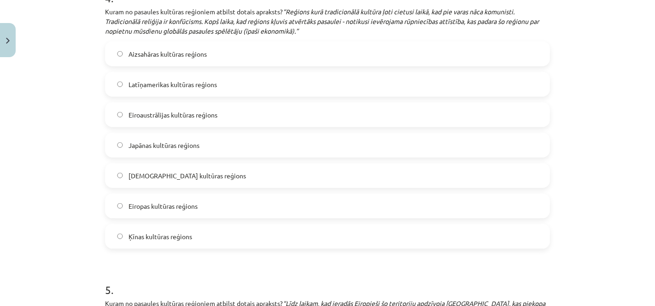
scroll to position [937, 0]
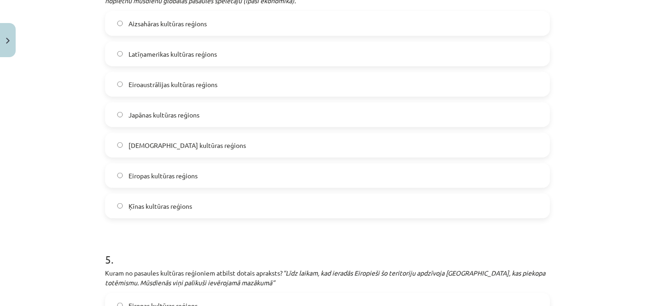
click at [353, 201] on label "Ķīnas kultūras reģions" at bounding box center [327, 205] width 443 height 23
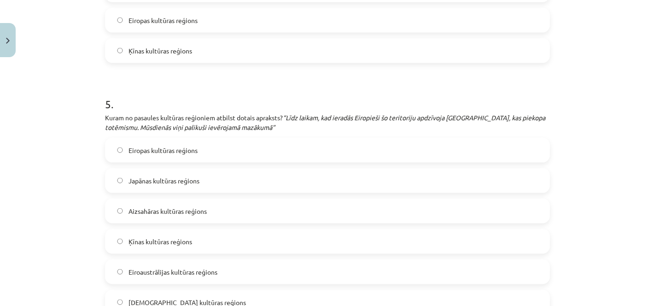
scroll to position [1144, 0]
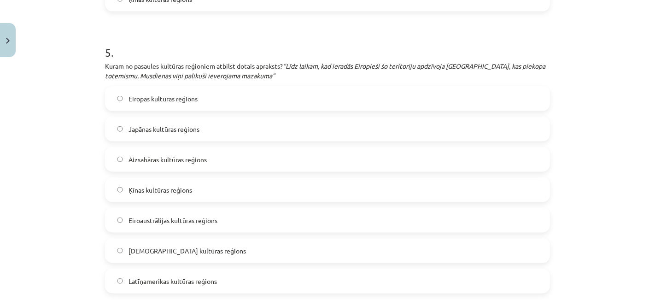
click at [178, 216] on span "Eiroaustrālijas kultūras reģions" at bounding box center [173, 221] width 89 height 10
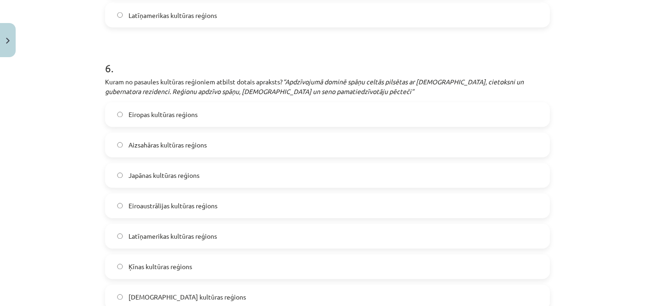
scroll to position [1421, 0]
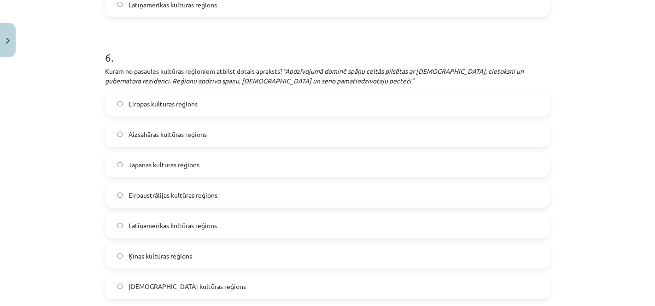
click at [246, 218] on label "Latīņamerikas kultūras reģions" at bounding box center [327, 225] width 443 height 23
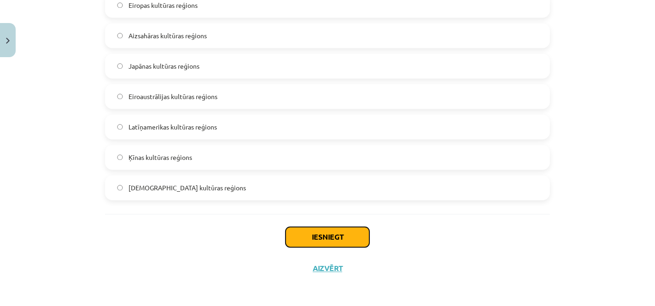
click at [332, 230] on button "Iesniegt" at bounding box center [328, 237] width 84 height 20
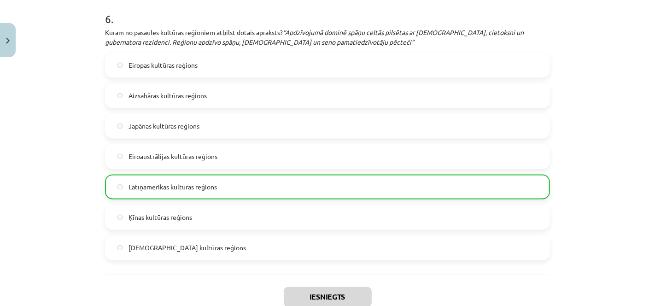
scroll to position [1501, 0]
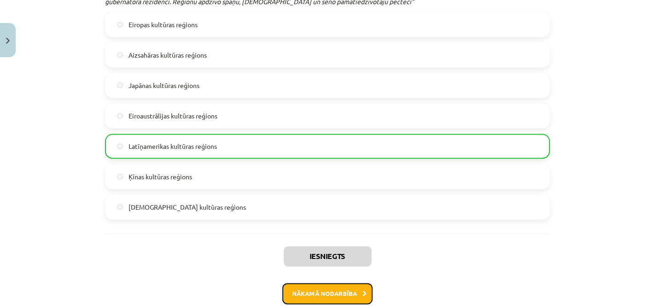
click at [349, 287] on button "Nākamā nodarbība" at bounding box center [328, 293] width 90 height 21
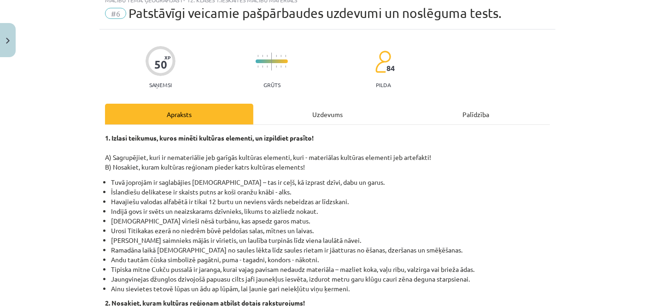
scroll to position [23, 0]
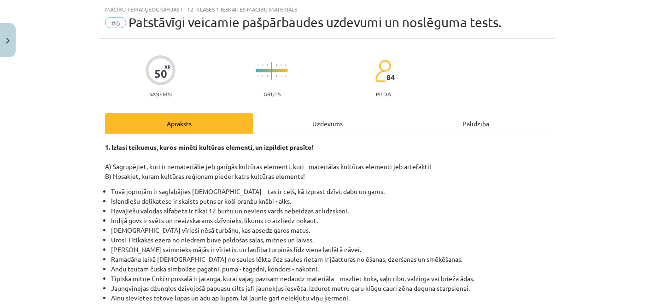
click at [291, 120] on div "Uzdevums" at bounding box center [327, 123] width 148 height 21
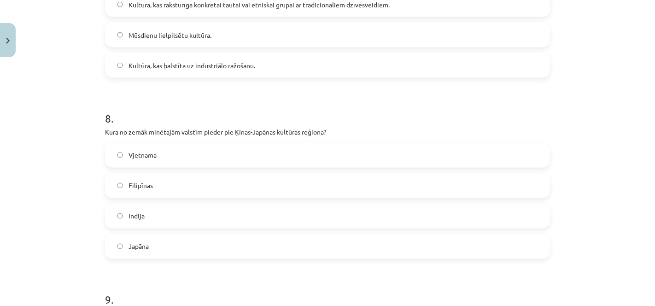
scroll to position [1776, 0]
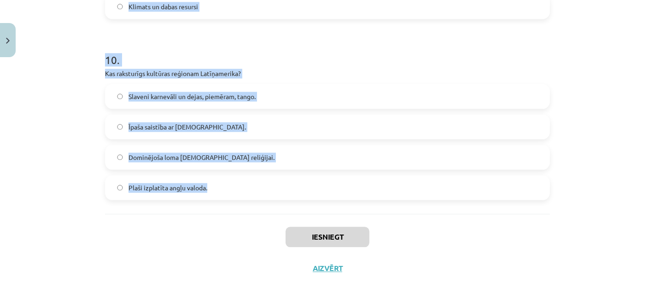
drag, startPoint x: 94, startPoint y: 208, endPoint x: 346, endPoint y: 189, distance: 252.8
click at [346, 189] on div "Mācību tēma: Ģeogrāfijas i - 12. klases 1.ieskaites mācību materiāls #6 Patstāv…" at bounding box center [327, 153] width 655 height 306
copy form "1 . Kas ir viens no Eiropas kultūras reģiona galvenajiem raksturlielumiem? Augs…"
click at [283, 51] on h1 "10 ." at bounding box center [327, 51] width 445 height 29
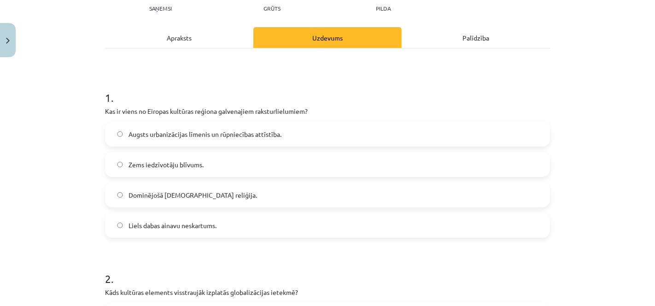
scroll to position [94, 0]
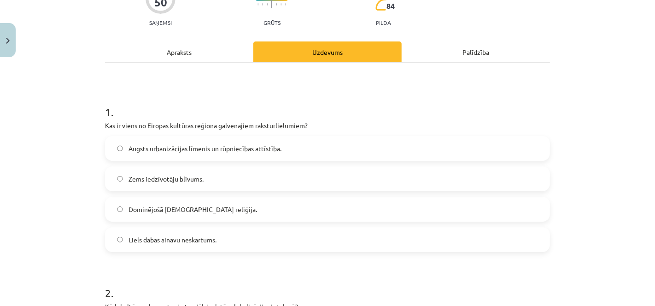
click at [257, 147] on span "Augsts urbanizācijas līmenis un rūpniecības attīstība." at bounding box center [205, 149] width 153 height 10
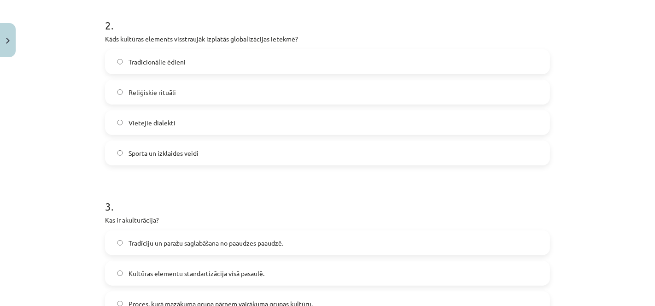
click at [221, 153] on label "Sporta un izklaides veidi" at bounding box center [327, 152] width 443 height 23
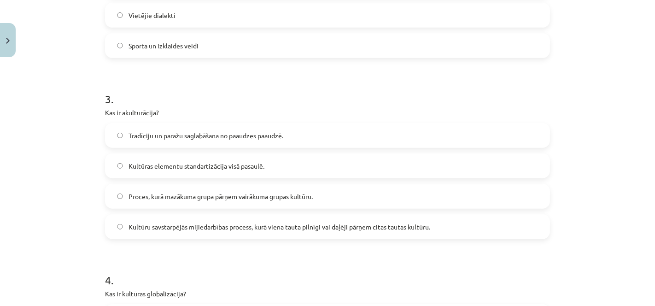
scroll to position [536, 0]
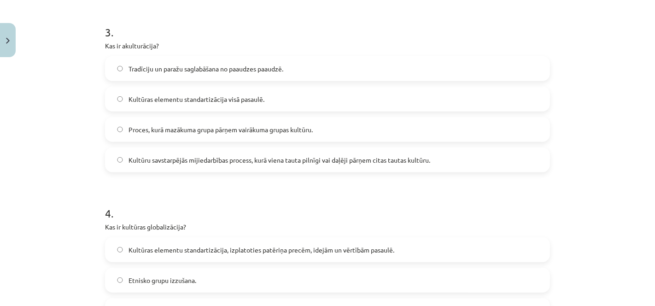
click at [320, 162] on span "Kultūru savstarpējās mijiedarbības process, kurā viena tauta pilnīgi vai daļēji…" at bounding box center [280, 160] width 302 height 10
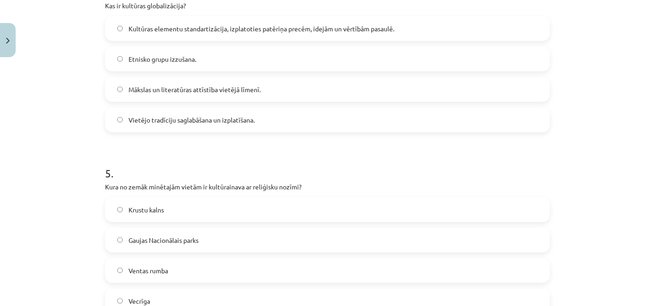
scroll to position [765, 0]
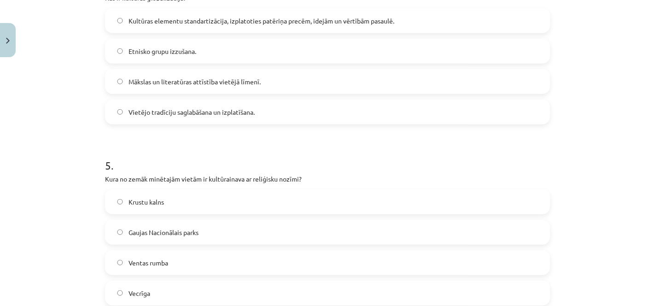
click at [225, 16] on span "Kultūras elementu standartizācija, izplatoties patēriņa precēm, idejām un vērtī…" at bounding box center [262, 21] width 266 height 10
click at [253, 203] on label "Krustu kalns" at bounding box center [327, 201] width 443 height 23
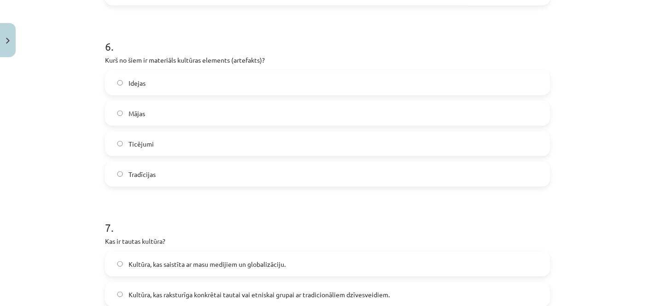
scroll to position [1095, 0]
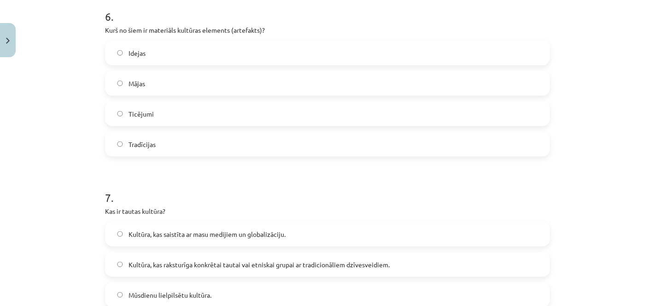
click at [191, 86] on label "Mājas" at bounding box center [327, 83] width 443 height 23
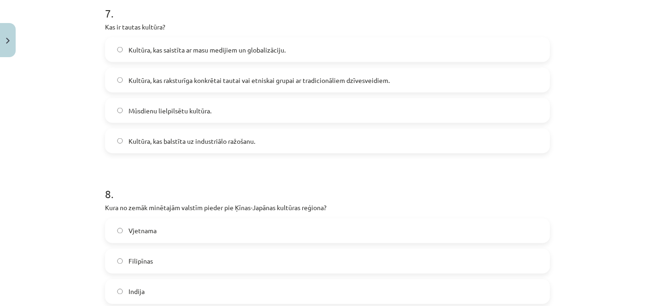
scroll to position [1287, 0]
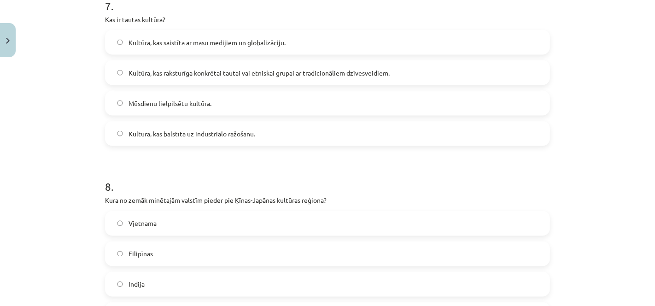
click at [175, 69] on span "Kultūra, kas raksturīga konkrētai tautai vai etniskai grupai ar tradicionāliem …" at bounding box center [259, 73] width 261 height 10
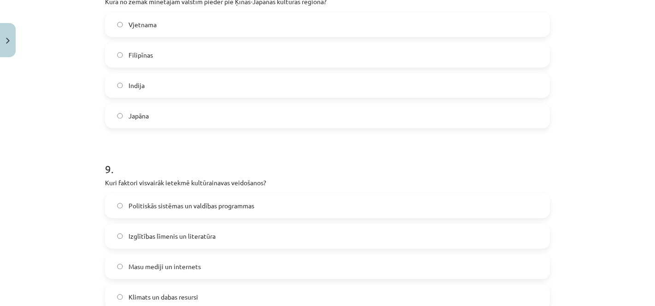
scroll to position [1496, 0]
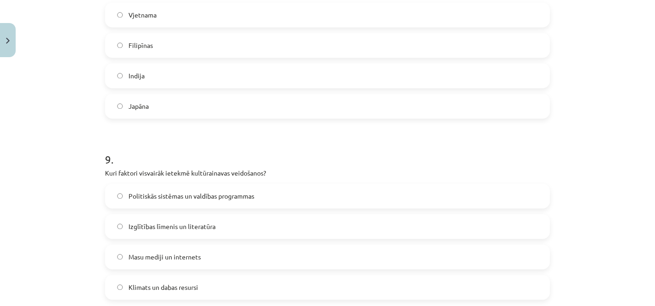
click at [188, 105] on label "Japāna" at bounding box center [327, 105] width 443 height 23
click at [213, 180] on div "9 . Kuri faktori visvairāk ietekmē kultūrainavas veidošanos? Politiskās sistēma…" at bounding box center [327, 218] width 445 height 163
click at [216, 189] on label "Politiskās sistēmas un valdības programmas" at bounding box center [327, 195] width 443 height 23
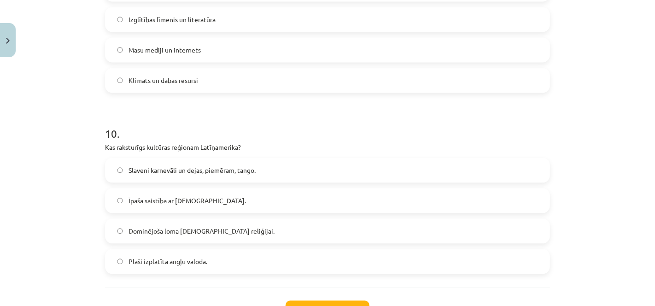
scroll to position [1705, 0]
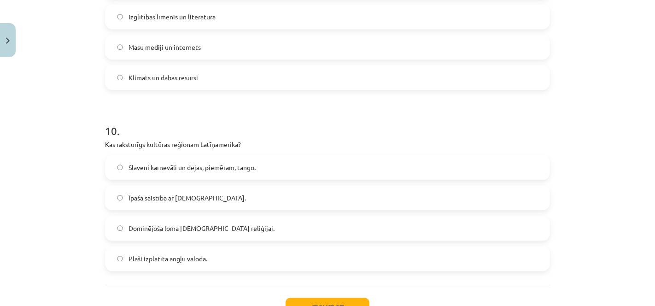
click at [194, 177] on label "Slaveni karnevāli un dejas, piemēram, tango." at bounding box center [327, 167] width 443 height 23
click at [321, 303] on button "Iesniegt" at bounding box center [328, 308] width 84 height 20
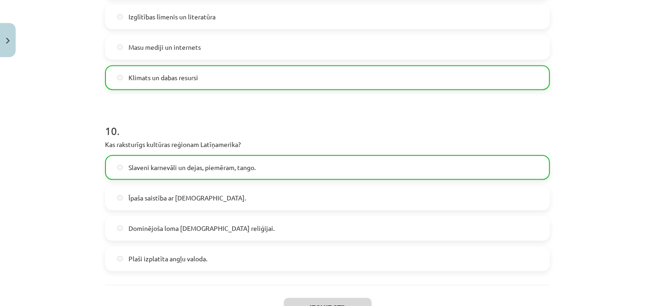
scroll to position [1805, 0]
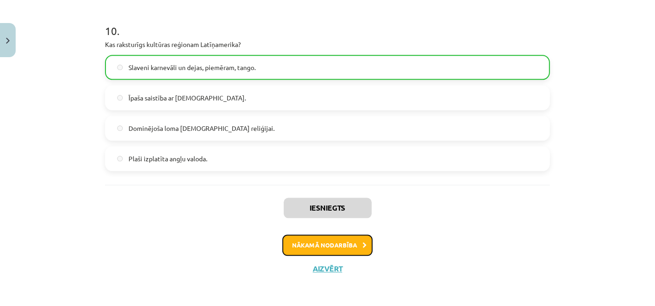
click at [363, 243] on icon at bounding box center [365, 245] width 4 height 6
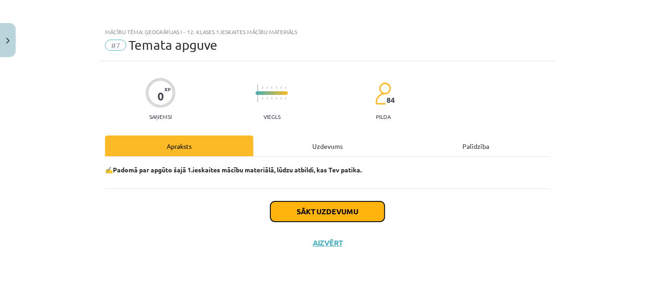
click at [353, 205] on button "Sākt uzdevumu" at bounding box center [328, 211] width 114 height 20
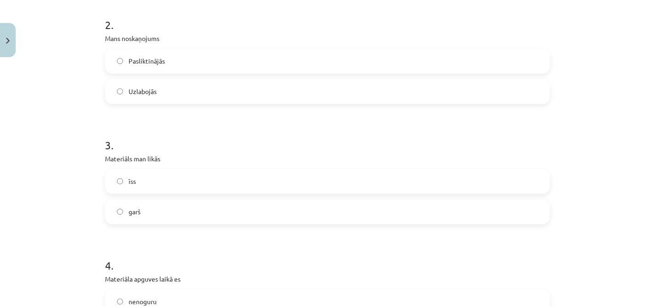
scroll to position [283, 0]
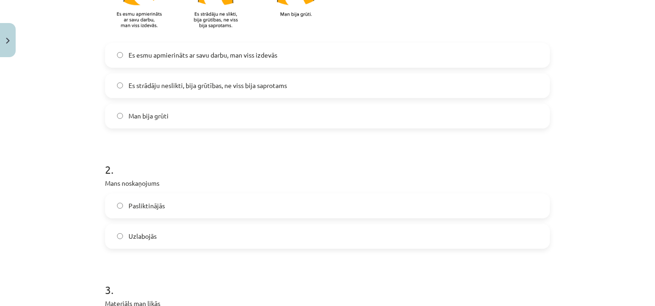
click at [417, 51] on label "Es esmu apmierināts ar savu darbu, man viss izdevās" at bounding box center [327, 55] width 443 height 23
click at [296, 230] on label "Uzlabojās" at bounding box center [327, 236] width 443 height 23
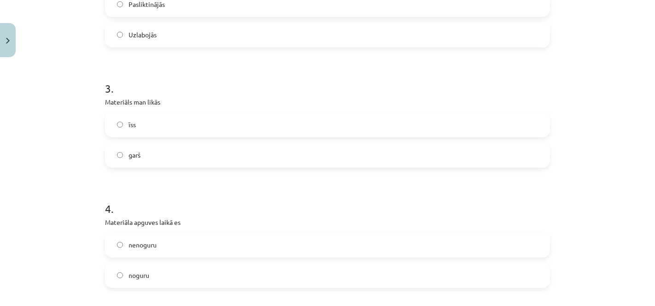
scroll to position [489, 0]
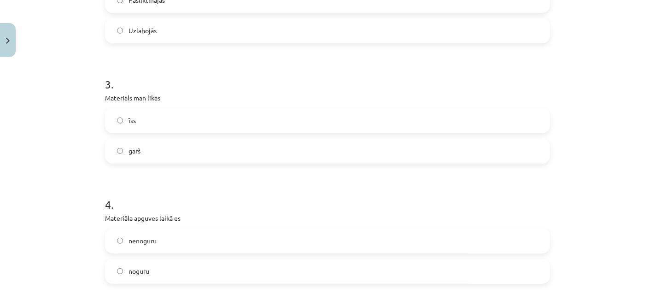
click at [436, 125] on label "īss" at bounding box center [327, 120] width 443 height 23
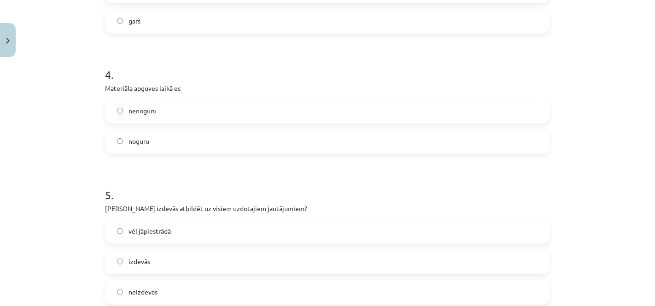
scroll to position [623, 0]
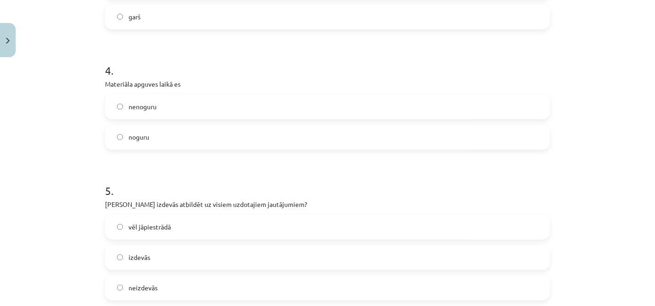
click at [417, 112] on label "nenoguru" at bounding box center [327, 106] width 443 height 23
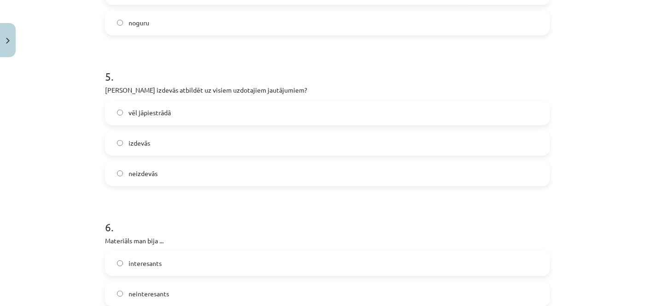
scroll to position [738, 0]
click at [379, 100] on label "vēl jāpiestrādā" at bounding box center [327, 111] width 443 height 23
click at [423, 140] on label "izdevās" at bounding box center [327, 141] width 443 height 23
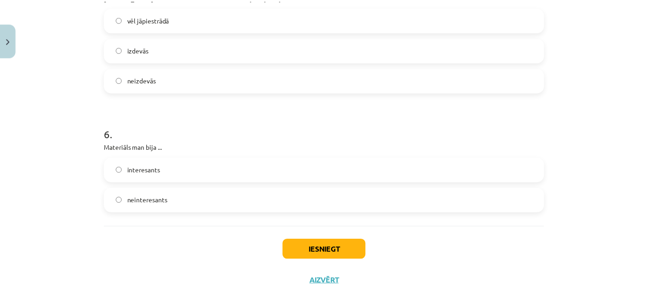
scroll to position [843, 0]
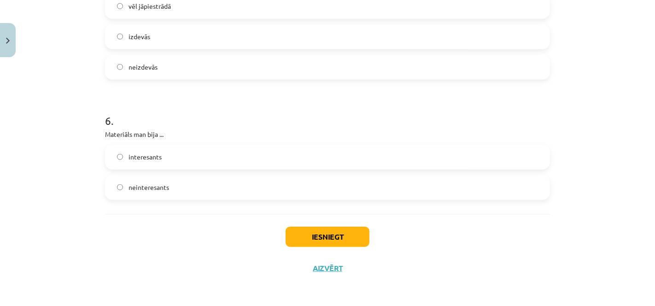
click at [379, 165] on label "interesants" at bounding box center [327, 157] width 443 height 23
click at [348, 233] on button "Iesniegt" at bounding box center [328, 237] width 84 height 20
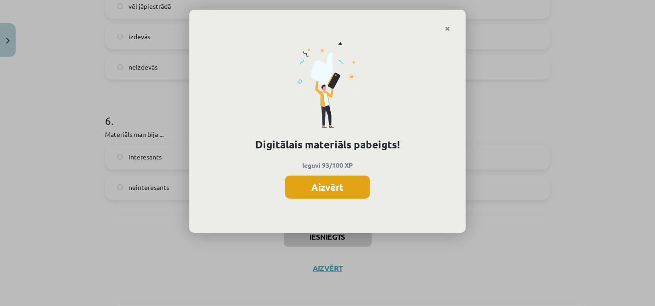
click at [338, 183] on button "Aizvērt" at bounding box center [327, 187] width 85 height 23
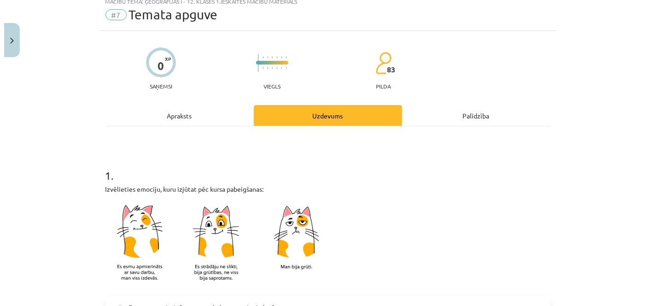
scroll to position [0, 0]
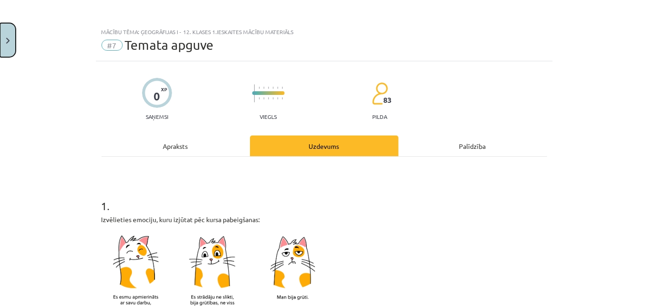
click at [1, 34] on button "Close" at bounding box center [8, 40] width 16 height 34
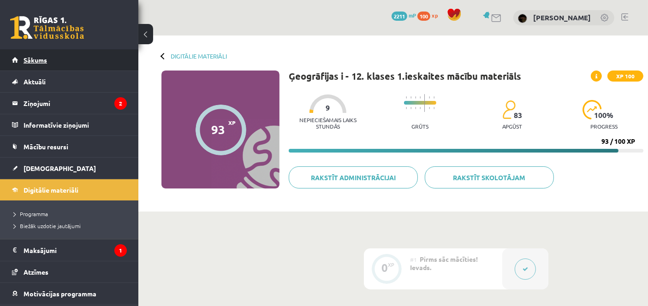
click at [26, 62] on span "Sākums" at bounding box center [36, 60] width 24 height 8
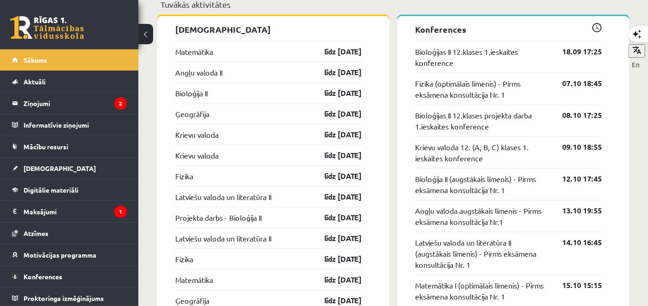
scroll to position [839, 0]
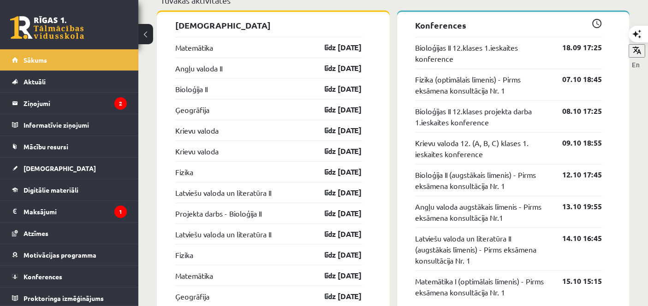
click at [595, 24] on span at bounding box center [597, 24] width 10 height 10
click at [436, 28] on p "Konferences" at bounding box center [508, 25] width 187 height 12
click at [60, 270] on link "Konferences" at bounding box center [69, 276] width 115 height 21
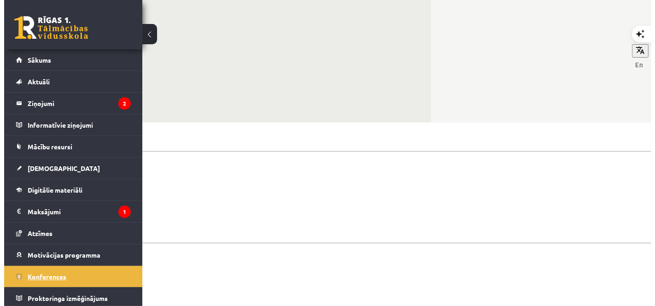
scroll to position [133, 0]
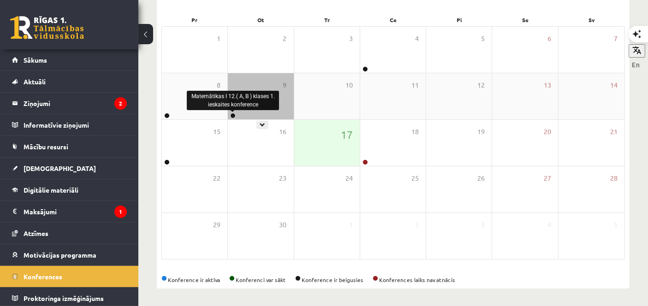
click at [233, 113] on link at bounding box center [233, 116] width 6 height 6
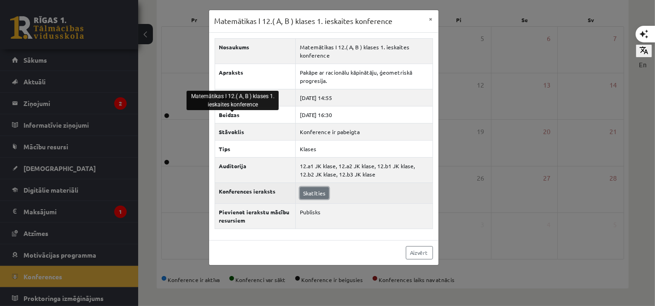
click at [307, 194] on link "Skatīties" at bounding box center [314, 193] width 29 height 12
